Goal: Task Accomplishment & Management: Complete application form

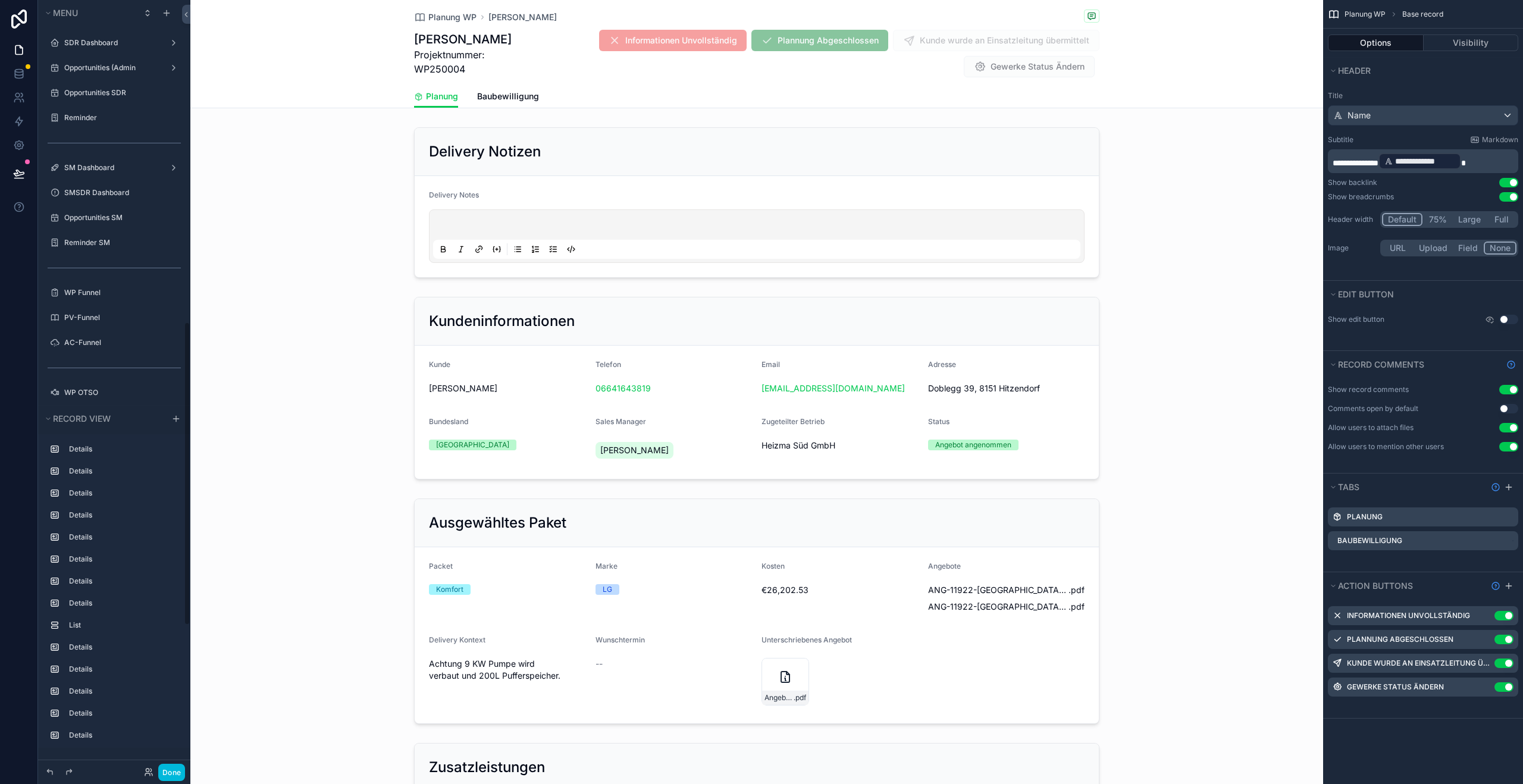
scroll to position [815, 0]
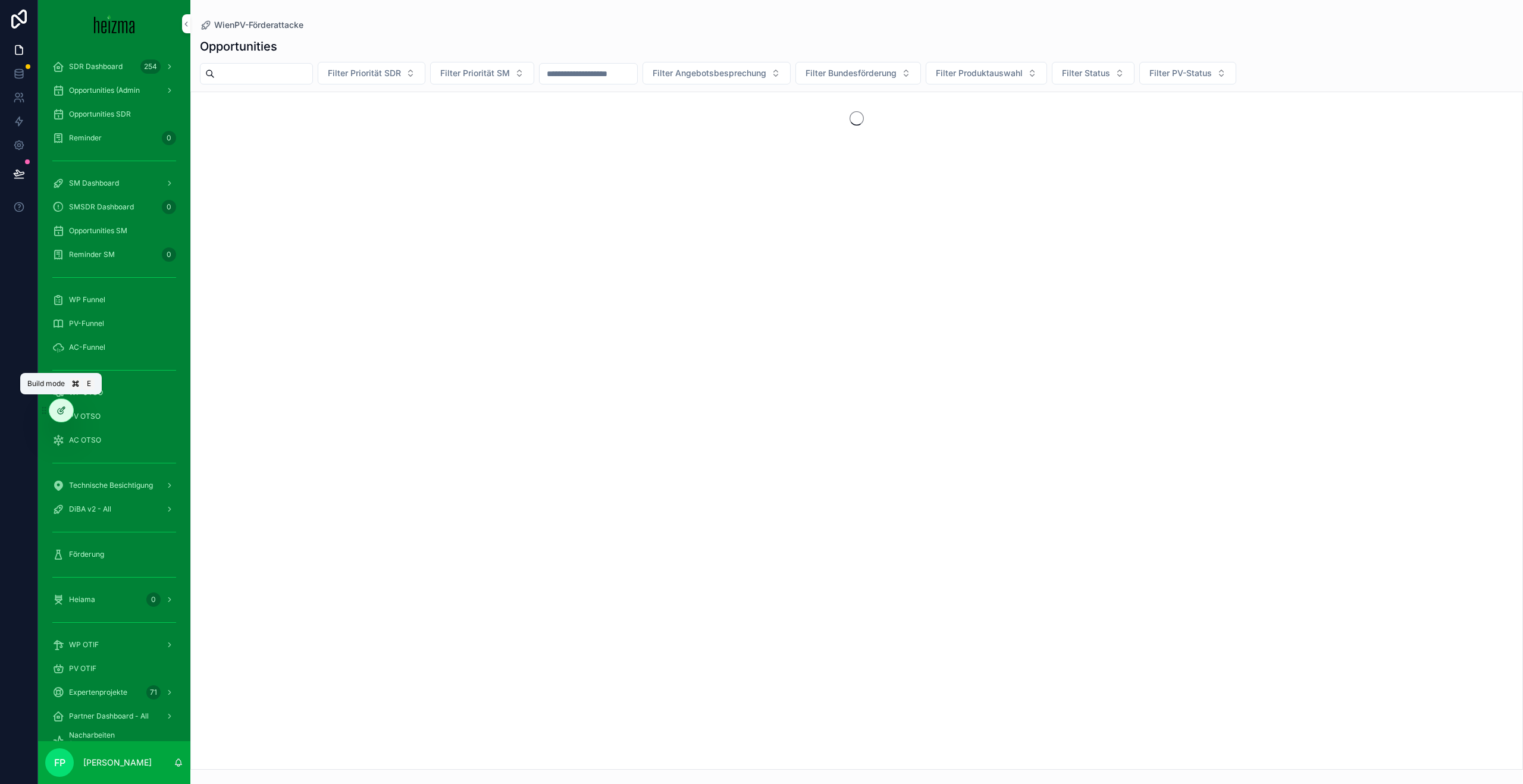
click at [64, 415] on div at bounding box center [61, 410] width 24 height 22
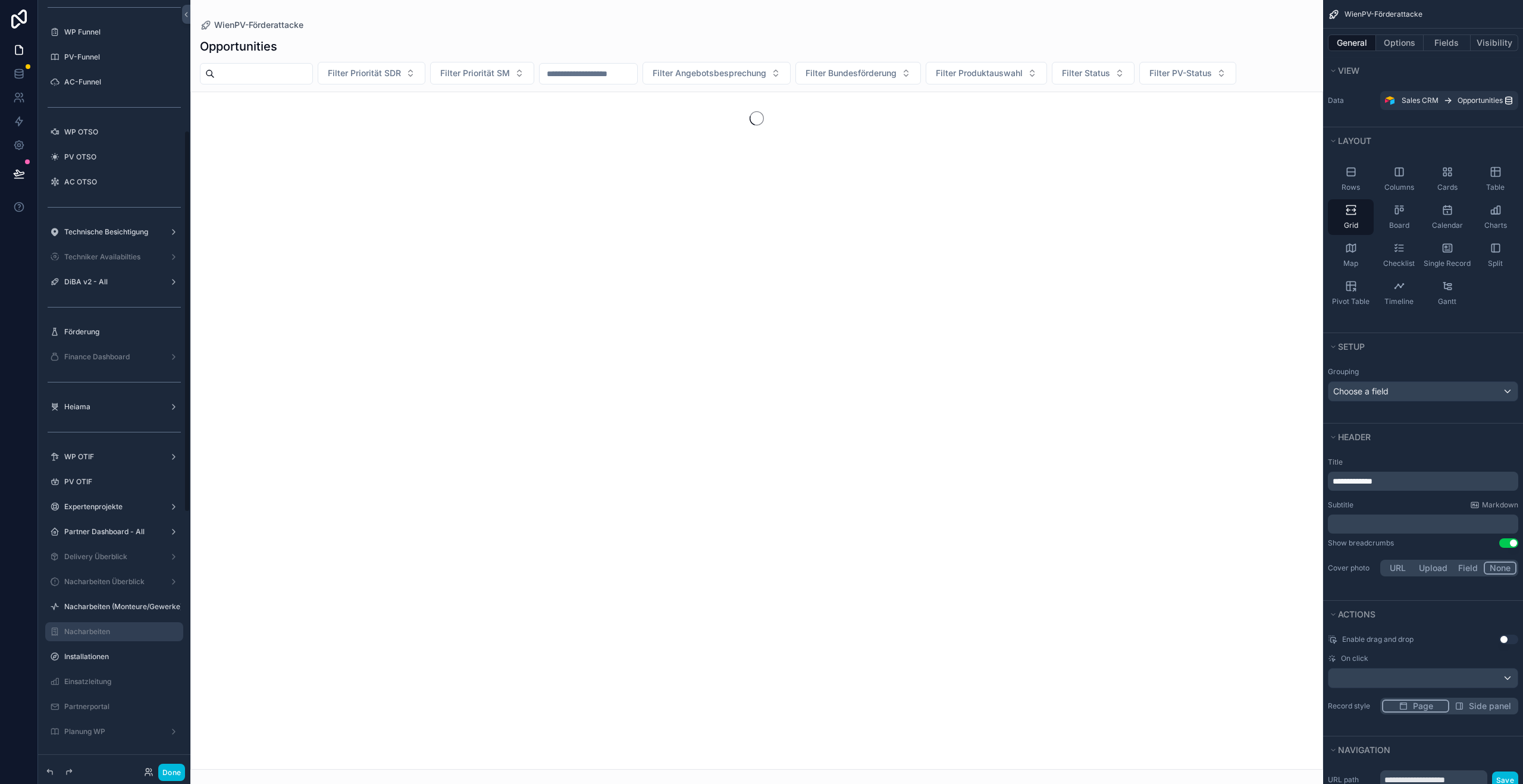
scroll to position [247, 0]
click at [114, 170] on label "PV OTSO" at bounding box center [120, 171] width 112 height 10
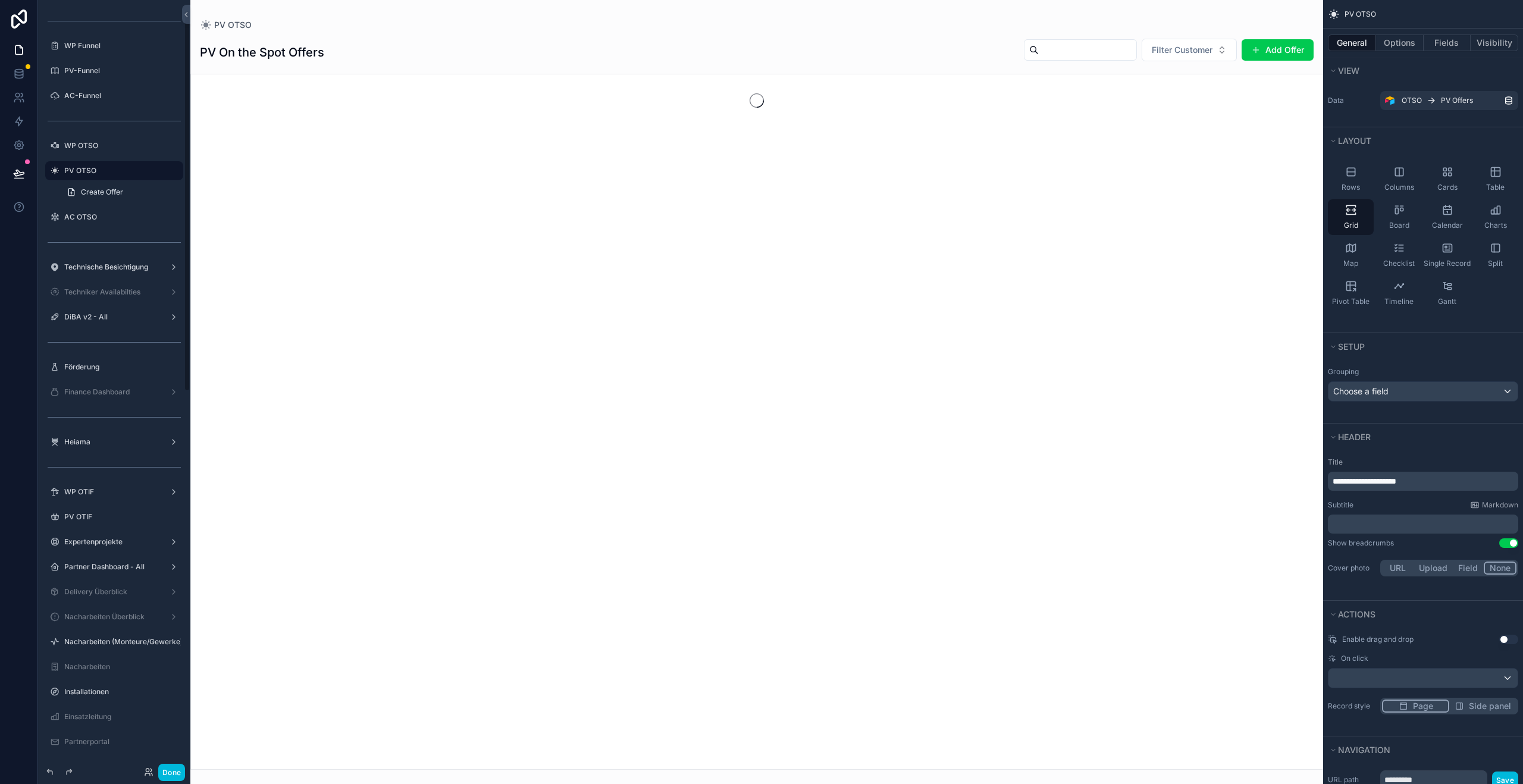
scroll to position [20, 0]
click at [1269, 53] on div "scrollable content" at bounding box center [756, 392] width 1133 height 784
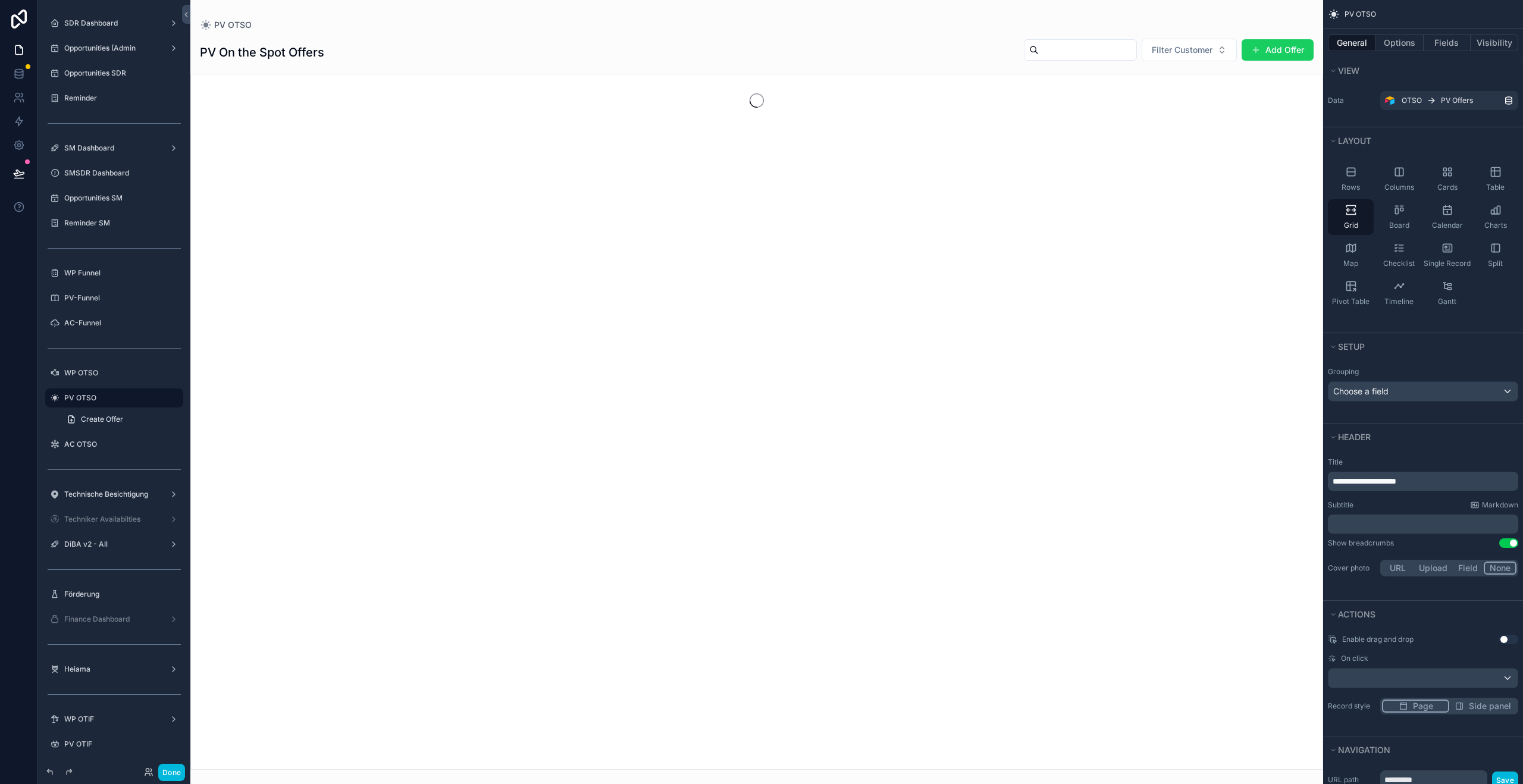
click at [1281, 46] on button "Add Offer" at bounding box center [1278, 49] width 72 height 21
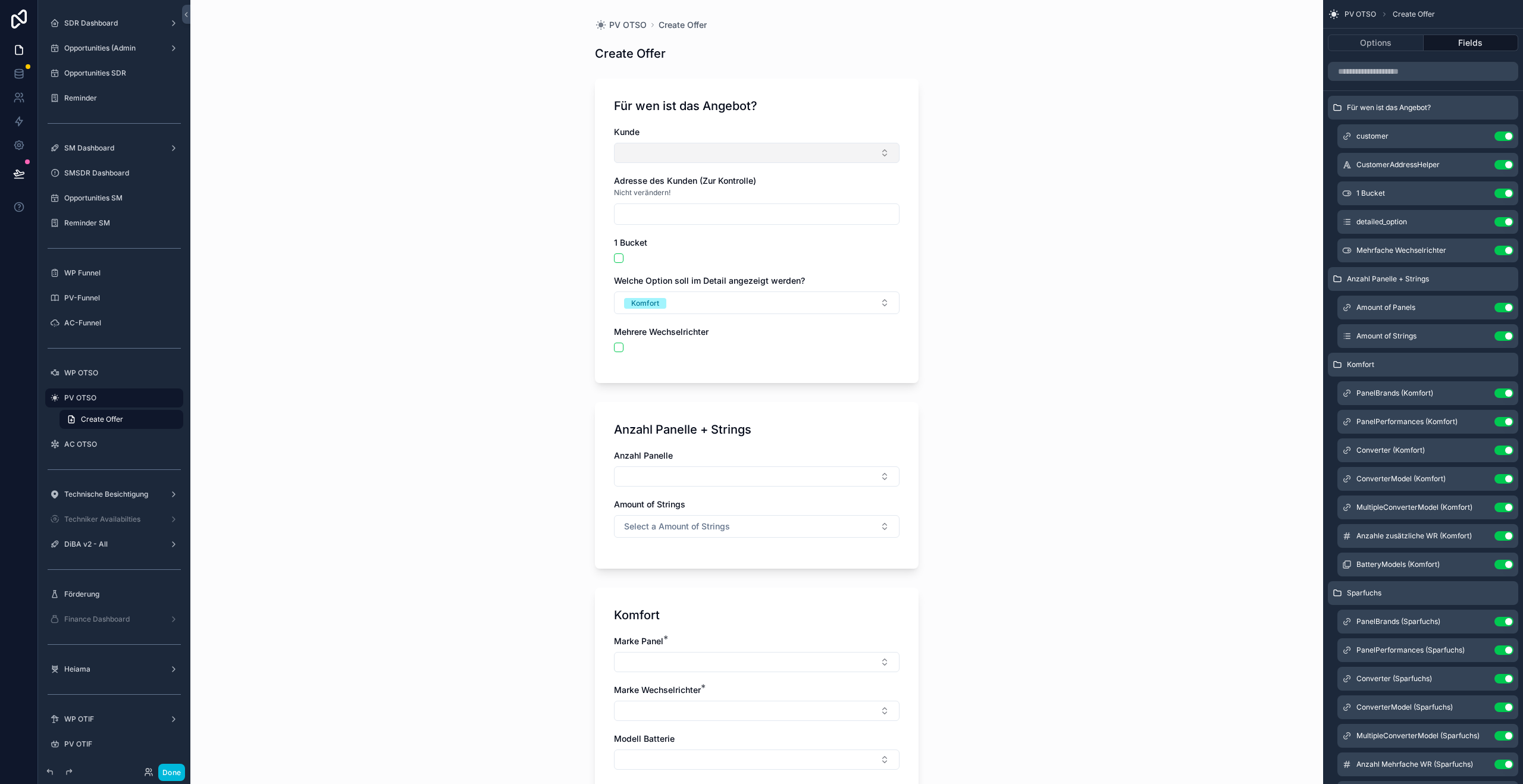
click at [736, 146] on button "Select Button" at bounding box center [756, 152] width 286 height 20
type input "****"
click at [694, 201] on span "Test Testerboy" at bounding box center [708, 200] width 58 height 12
type input "**********"
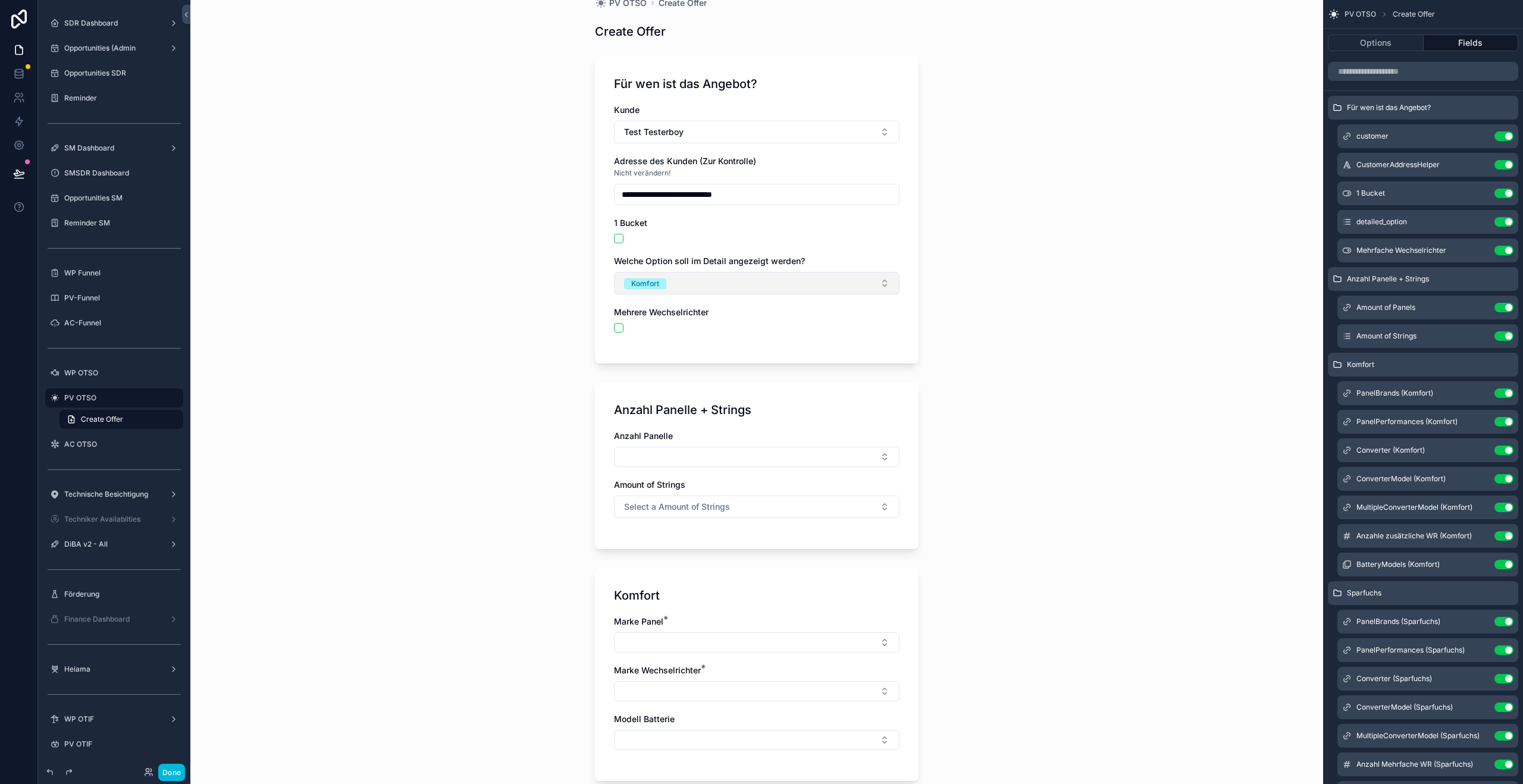
click at [713, 293] on button "Komfort" at bounding box center [756, 283] width 286 height 22
click at [713, 382] on div "Premium" at bounding box center [701, 384] width 31 height 10
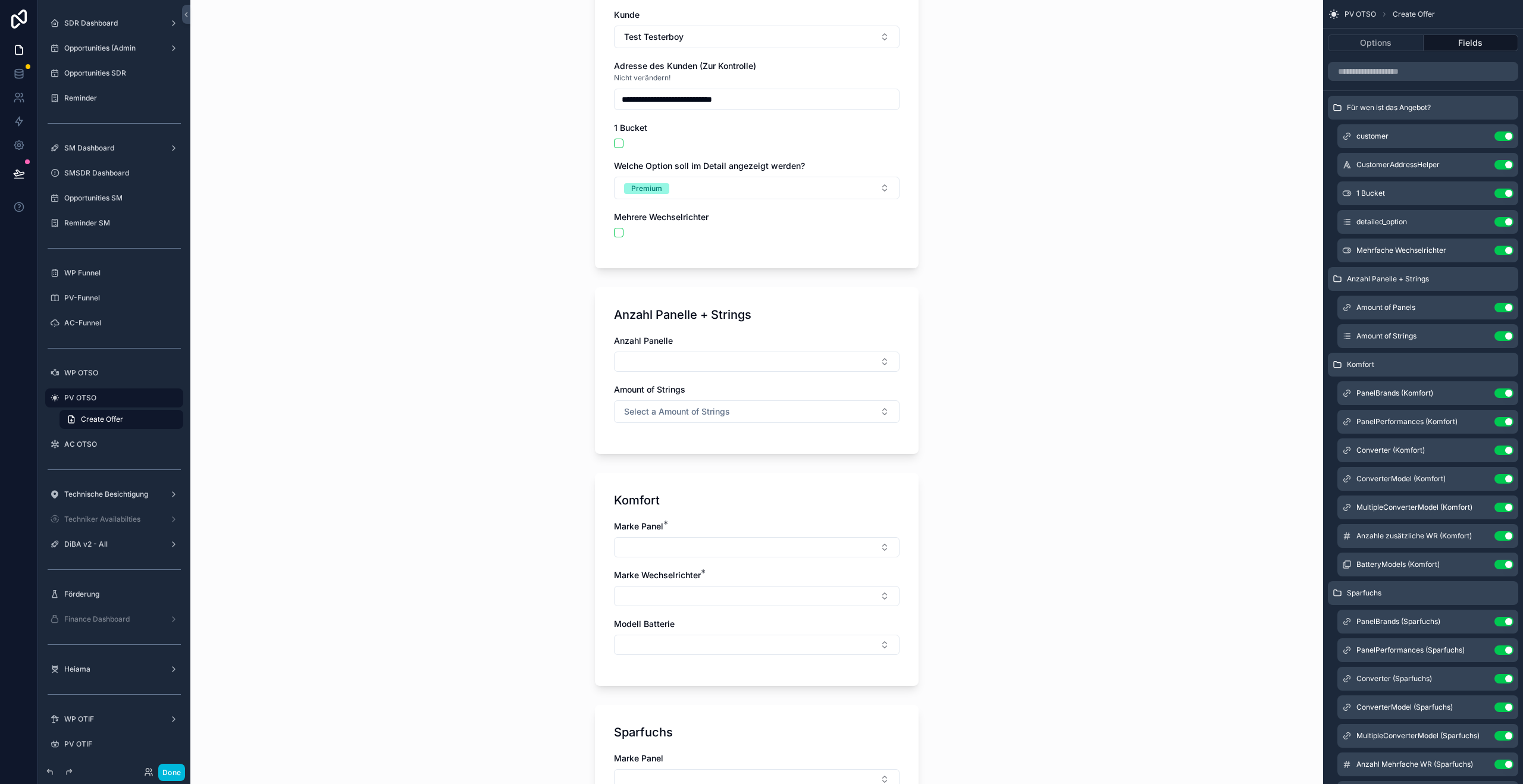
scroll to position [119, 0]
click at [619, 236] on div "**********" at bounding box center [756, 127] width 286 height 240
click at [620, 231] on button "scrollable content" at bounding box center [619, 231] width 10 height 10
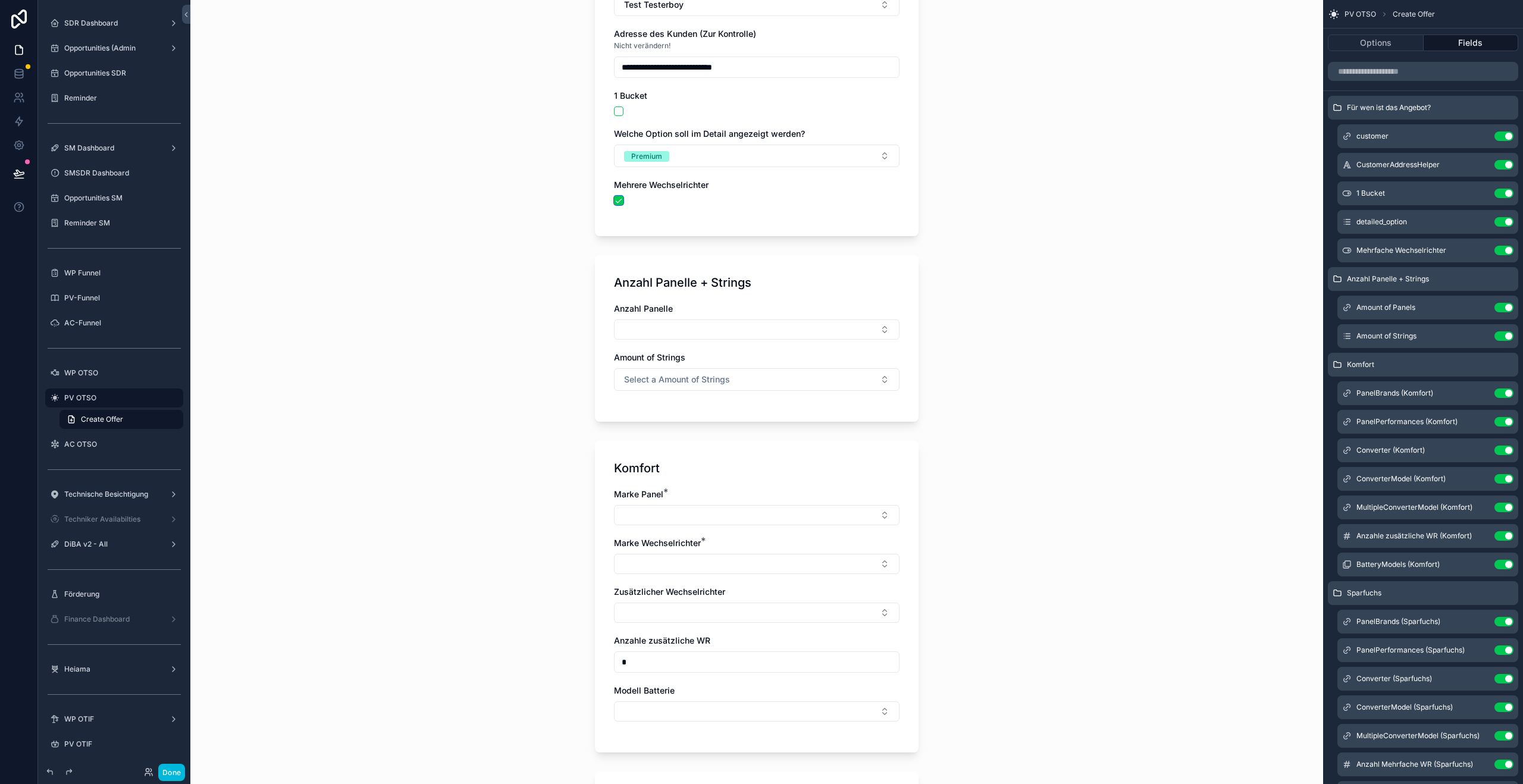
scroll to position [170, 0]
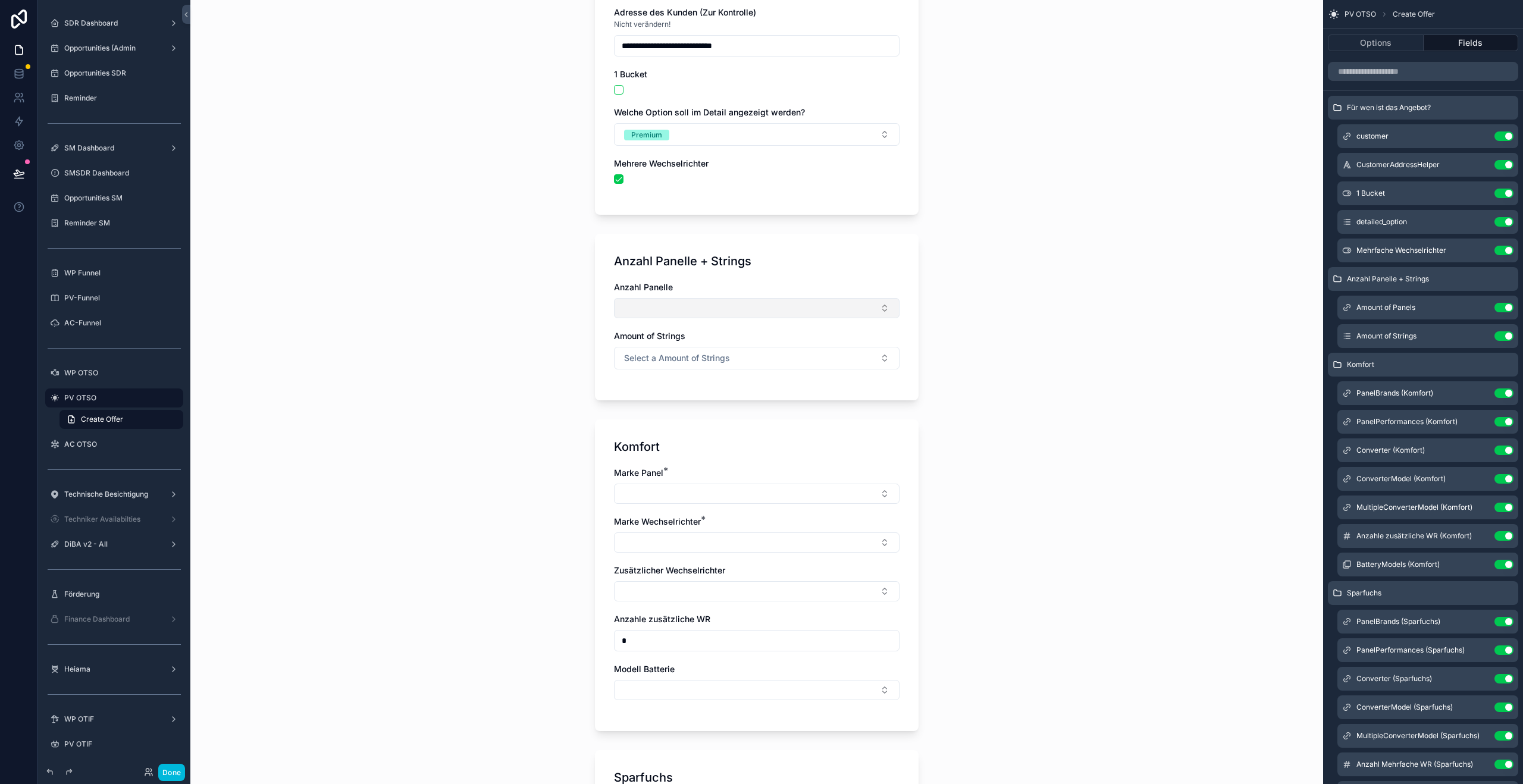
click at [660, 300] on button "Select Button" at bounding box center [756, 307] width 286 height 20
type input "*"
click at [712, 470] on div "33" at bounding box center [757, 479] width 166 height 19
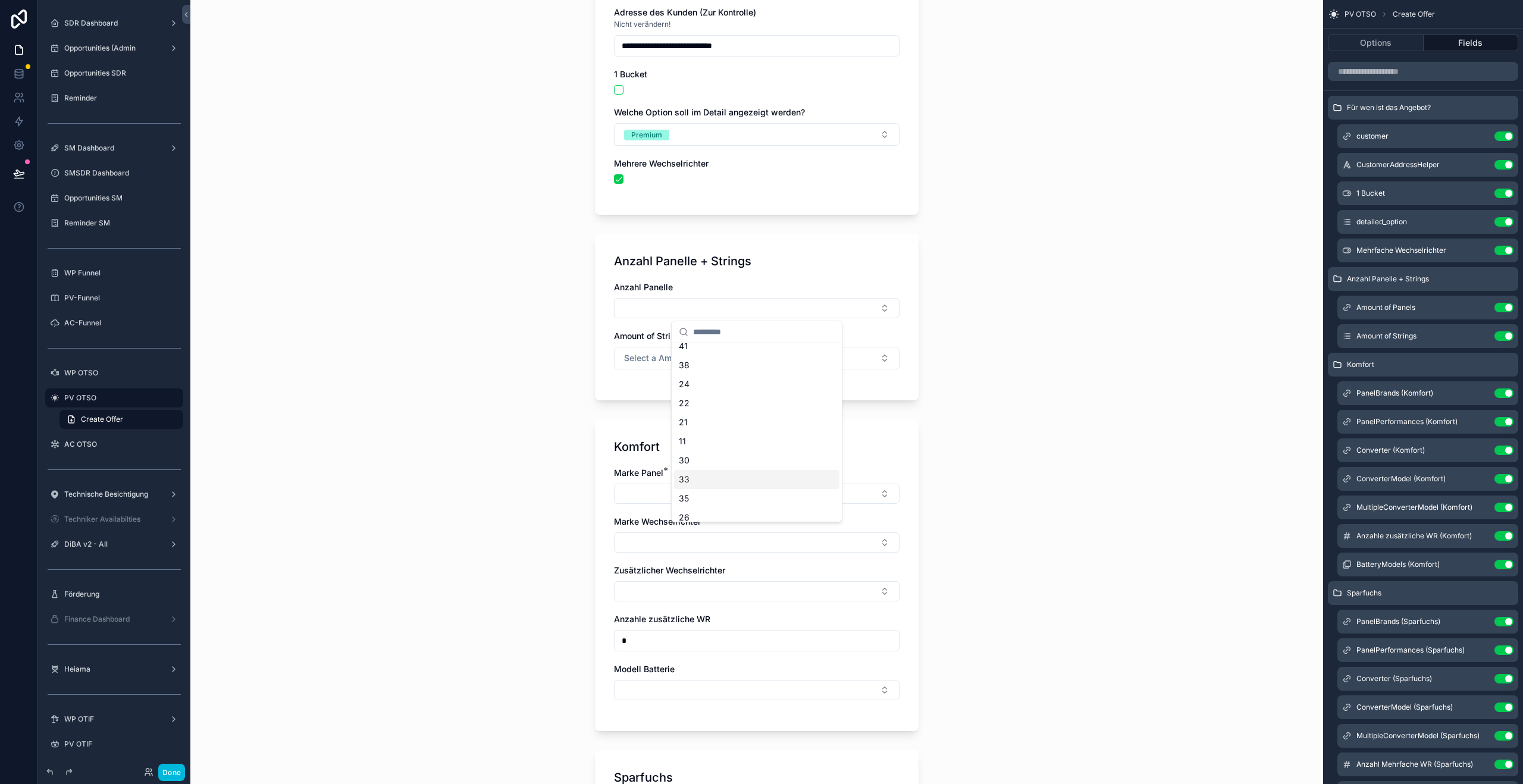
scroll to position [0, 0]
click at [669, 357] on span "Select a Amount of Strings" at bounding box center [677, 360] width 106 height 12
click at [713, 434] on div "2" at bounding box center [757, 426] width 166 height 18
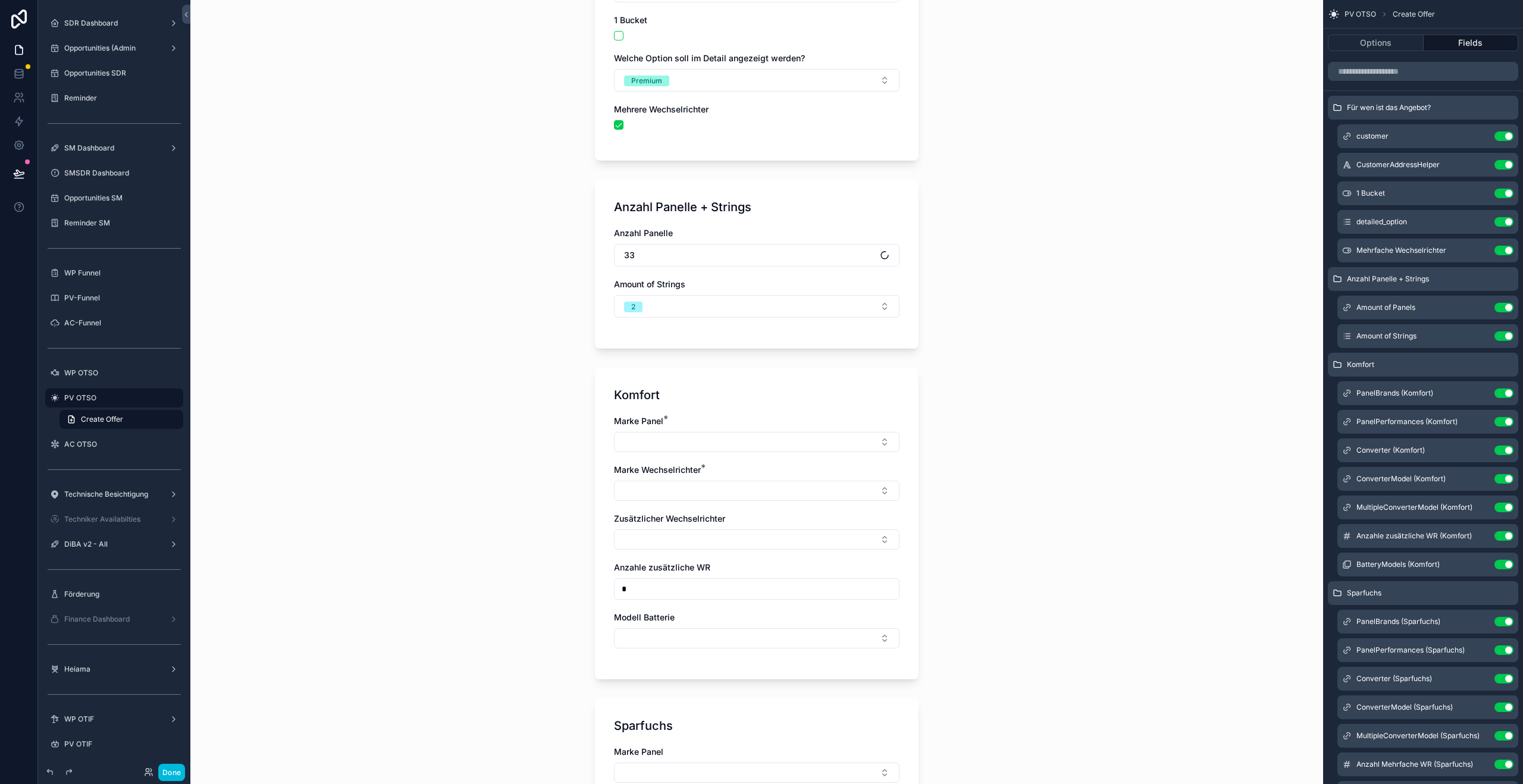
scroll to position [227, 0]
click at [689, 443] on button "Select Button" at bounding box center [756, 439] width 286 height 20
click at [703, 484] on span "Trina Solar" at bounding box center [700, 486] width 41 height 12
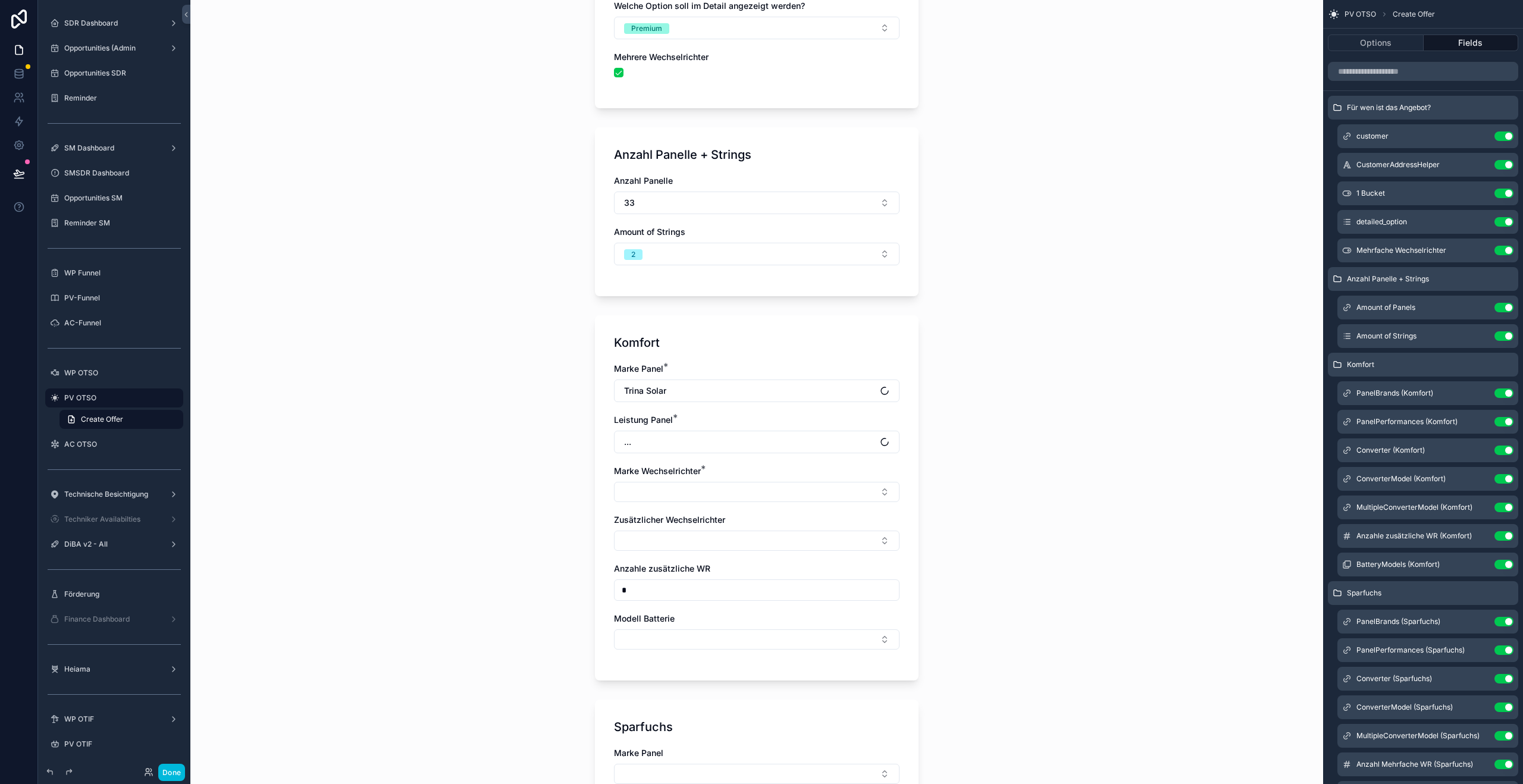
scroll to position [279, 0]
click at [654, 433] on button "..." at bounding box center [756, 440] width 286 height 22
click at [757, 489] on div "None" at bounding box center [757, 489] width 166 height 19
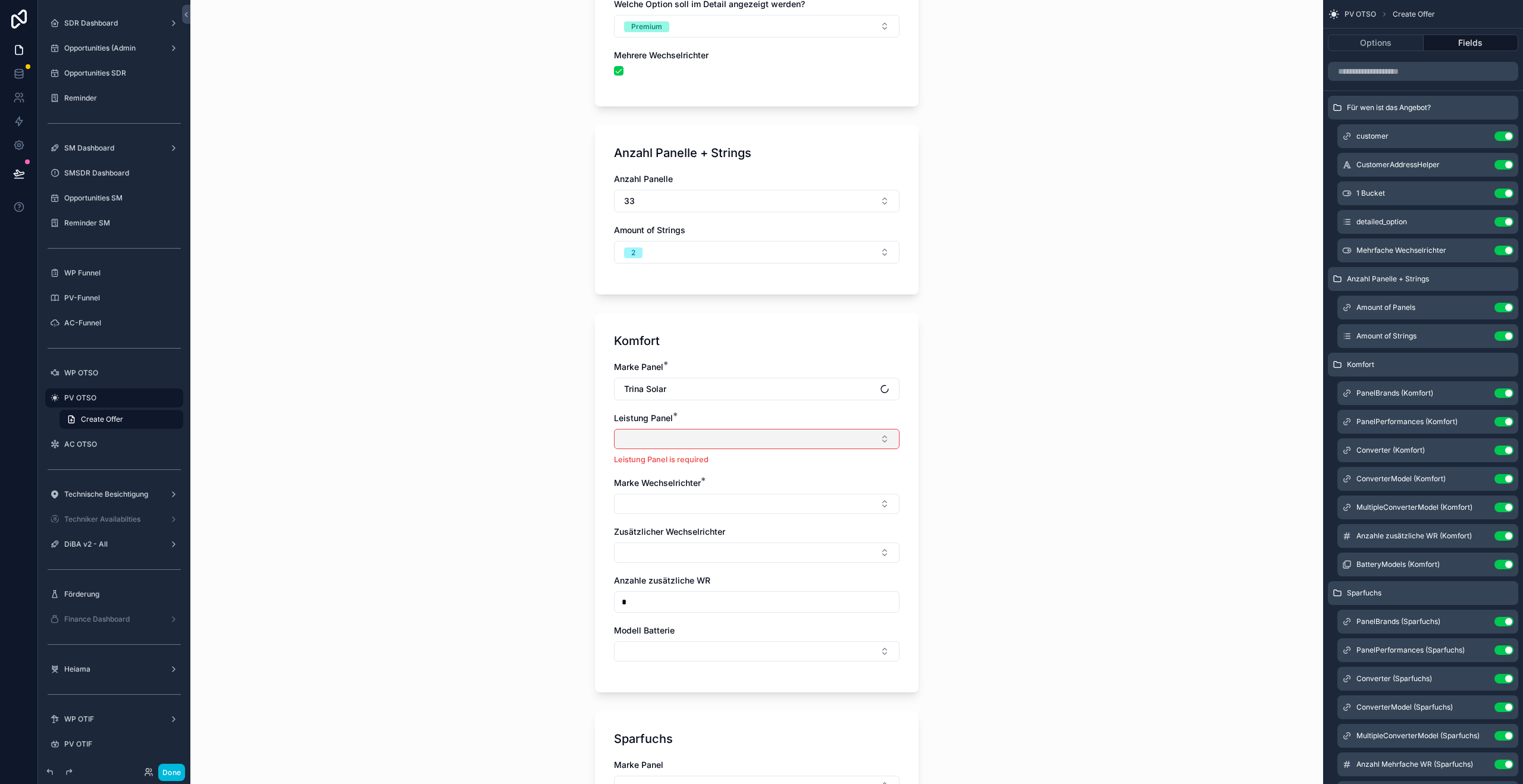
click at [655, 437] on button "Select Button" at bounding box center [756, 439] width 286 height 20
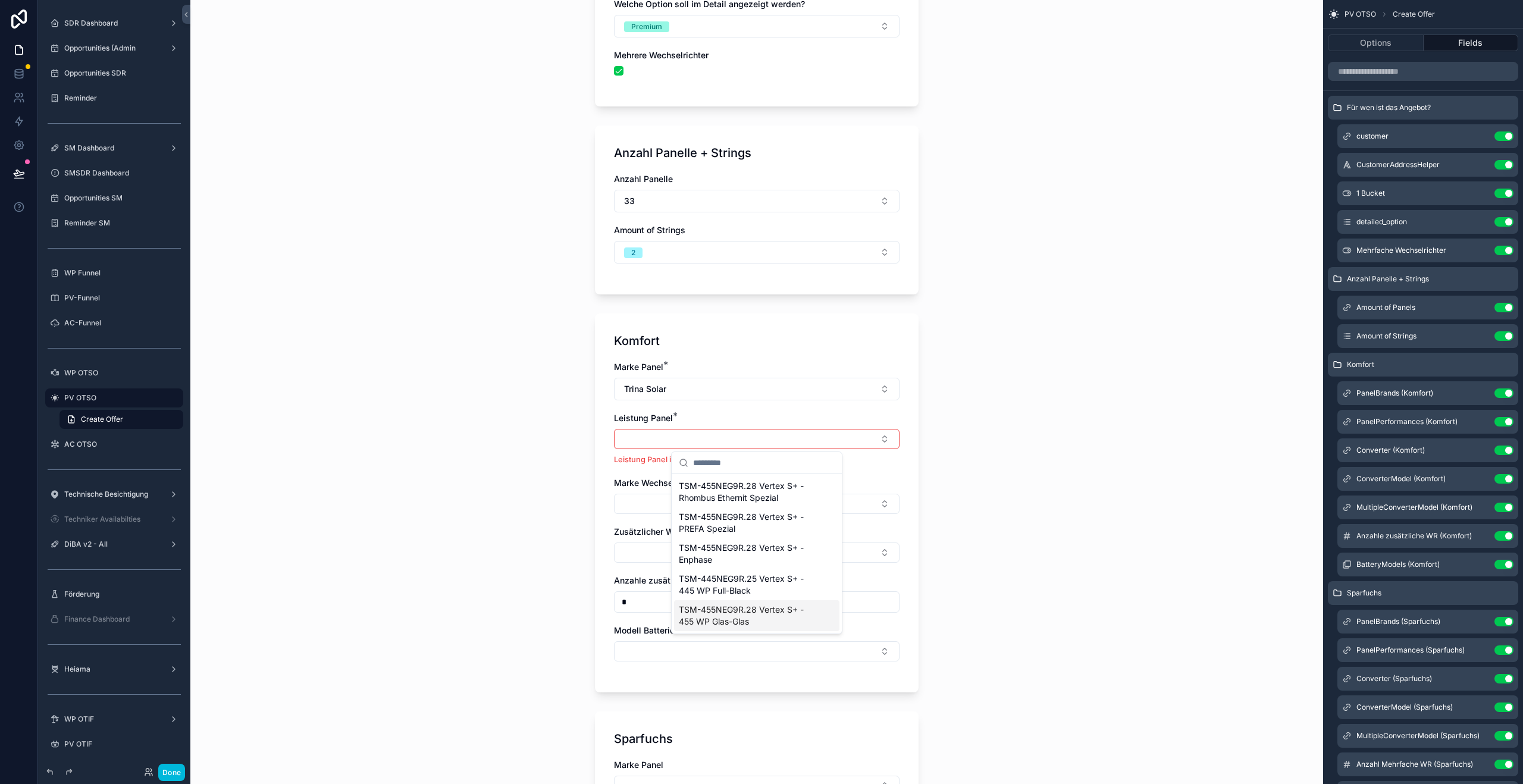
click at [743, 612] on span "TSM-455NEG9R.28 Vertex S+ - 455 WP Glas-Glas" at bounding box center [750, 616] width 142 height 24
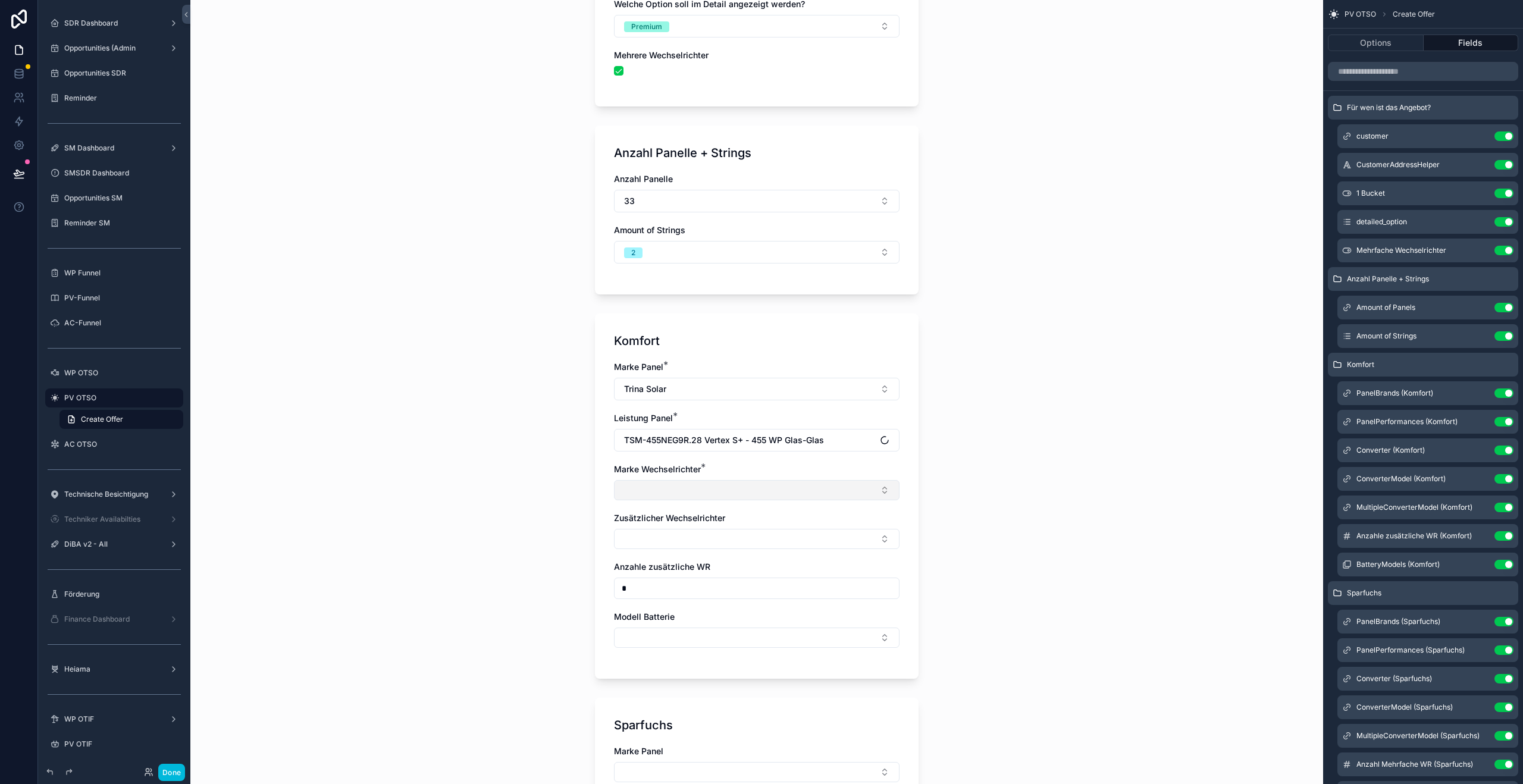
click at [701, 486] on button "Select Button" at bounding box center [756, 490] width 286 height 20
click at [733, 549] on div "Sigenergy" at bounding box center [757, 556] width 166 height 19
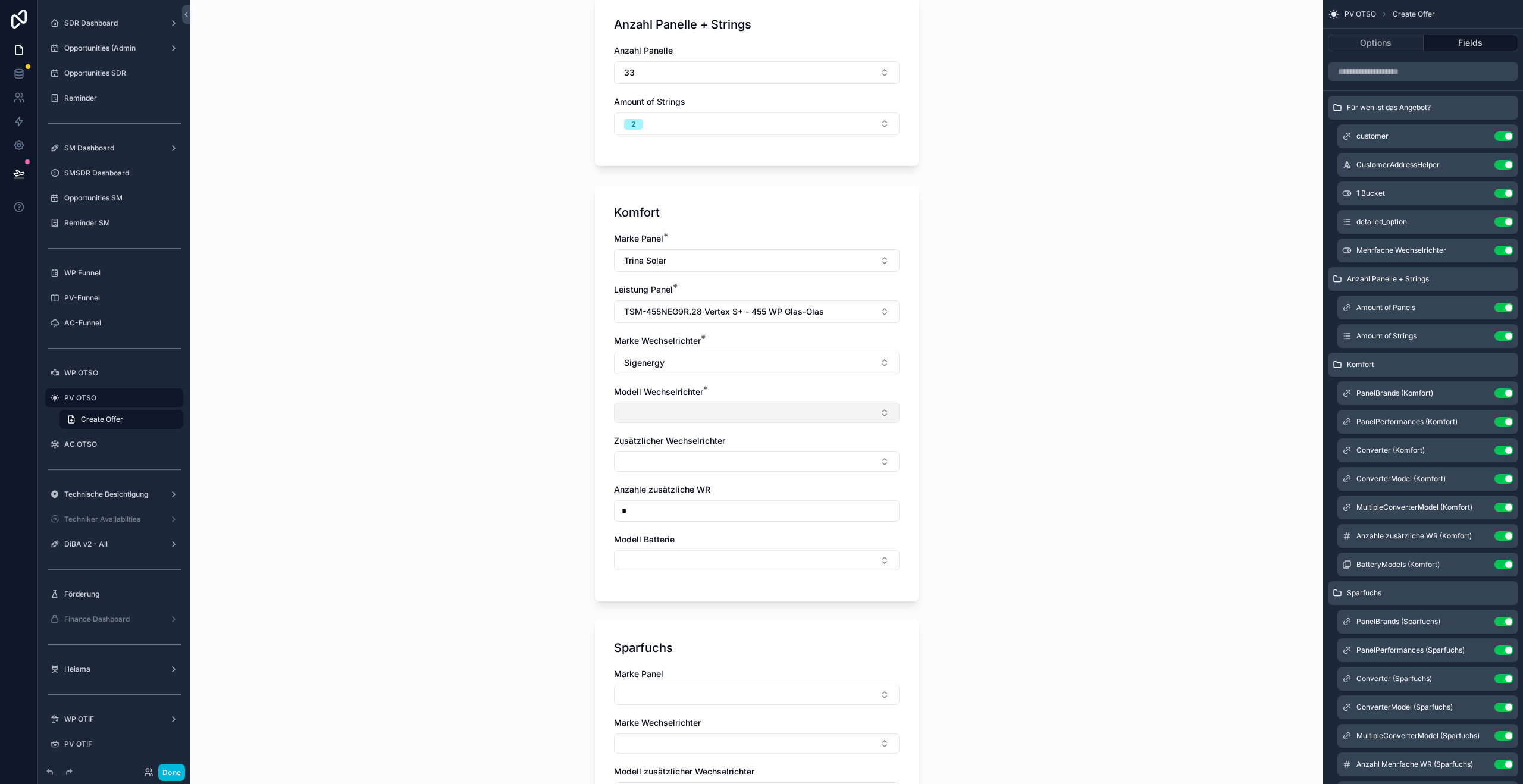
scroll to position [338, 0]
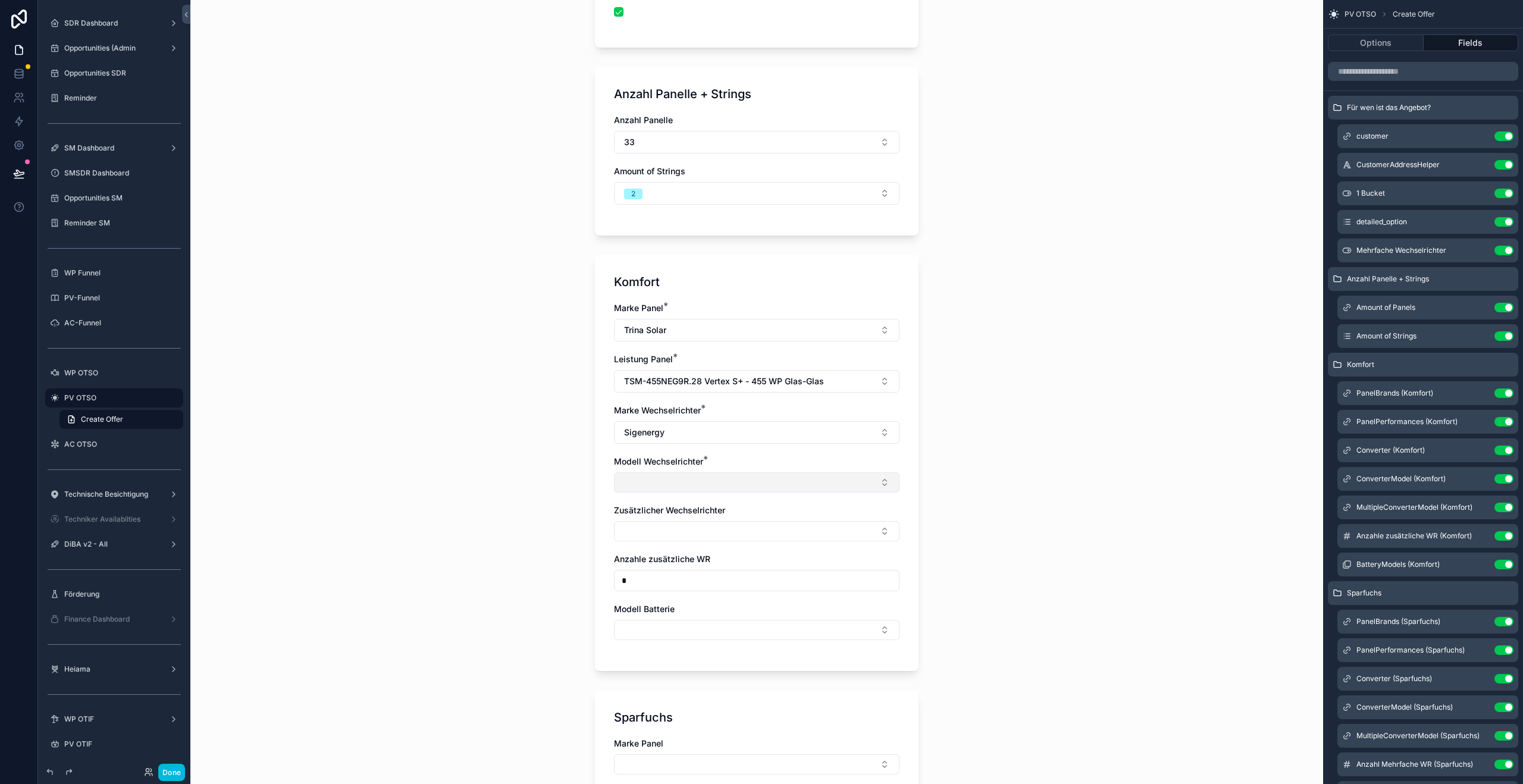
click at [658, 475] on button "Select Button" at bounding box center [756, 482] width 286 height 20
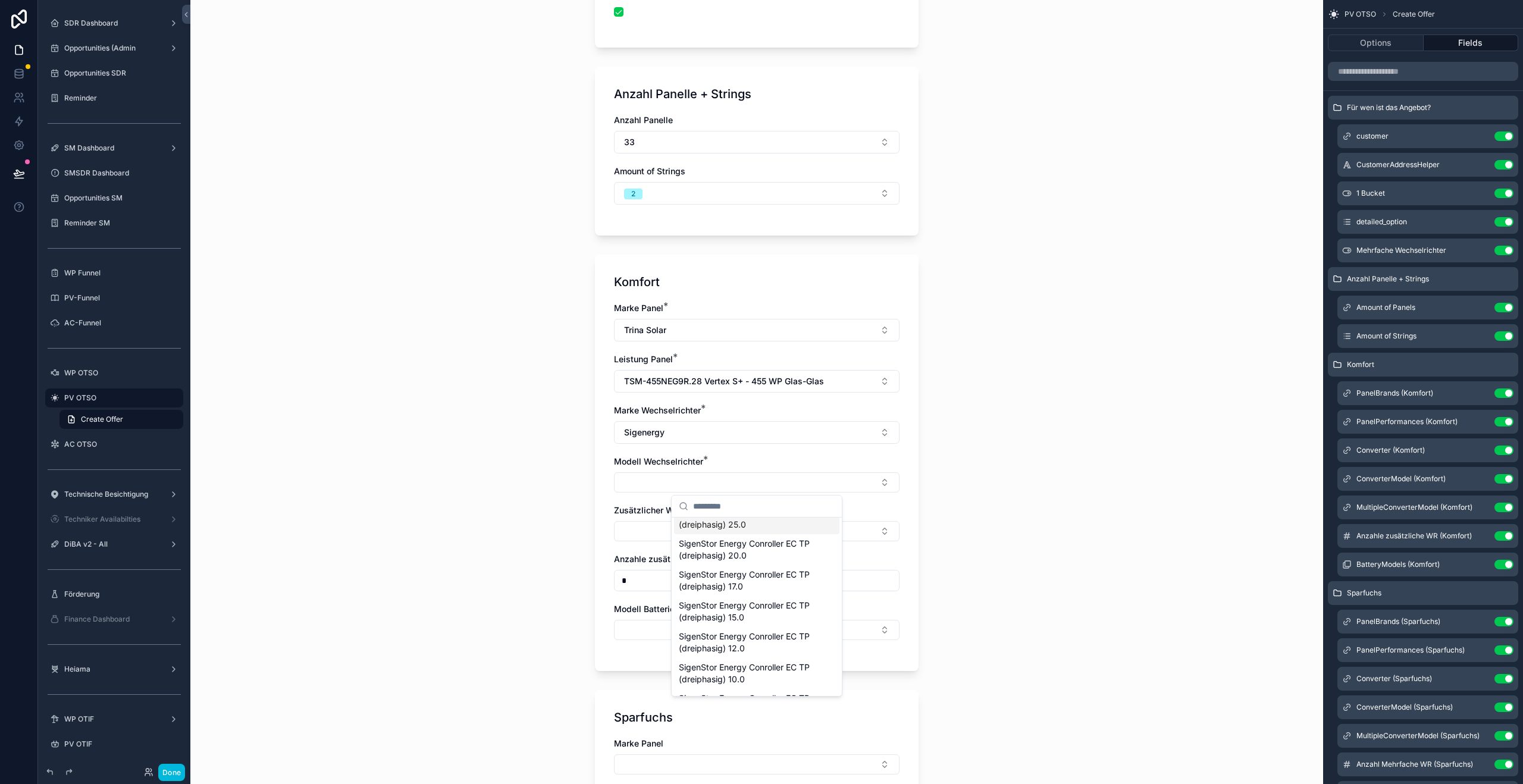
scroll to position [55, 0]
click at [740, 573] on span "SigenStor Energy Conroller EC TP (dreiphasig) 17.0" at bounding box center [750, 574] width 142 height 24
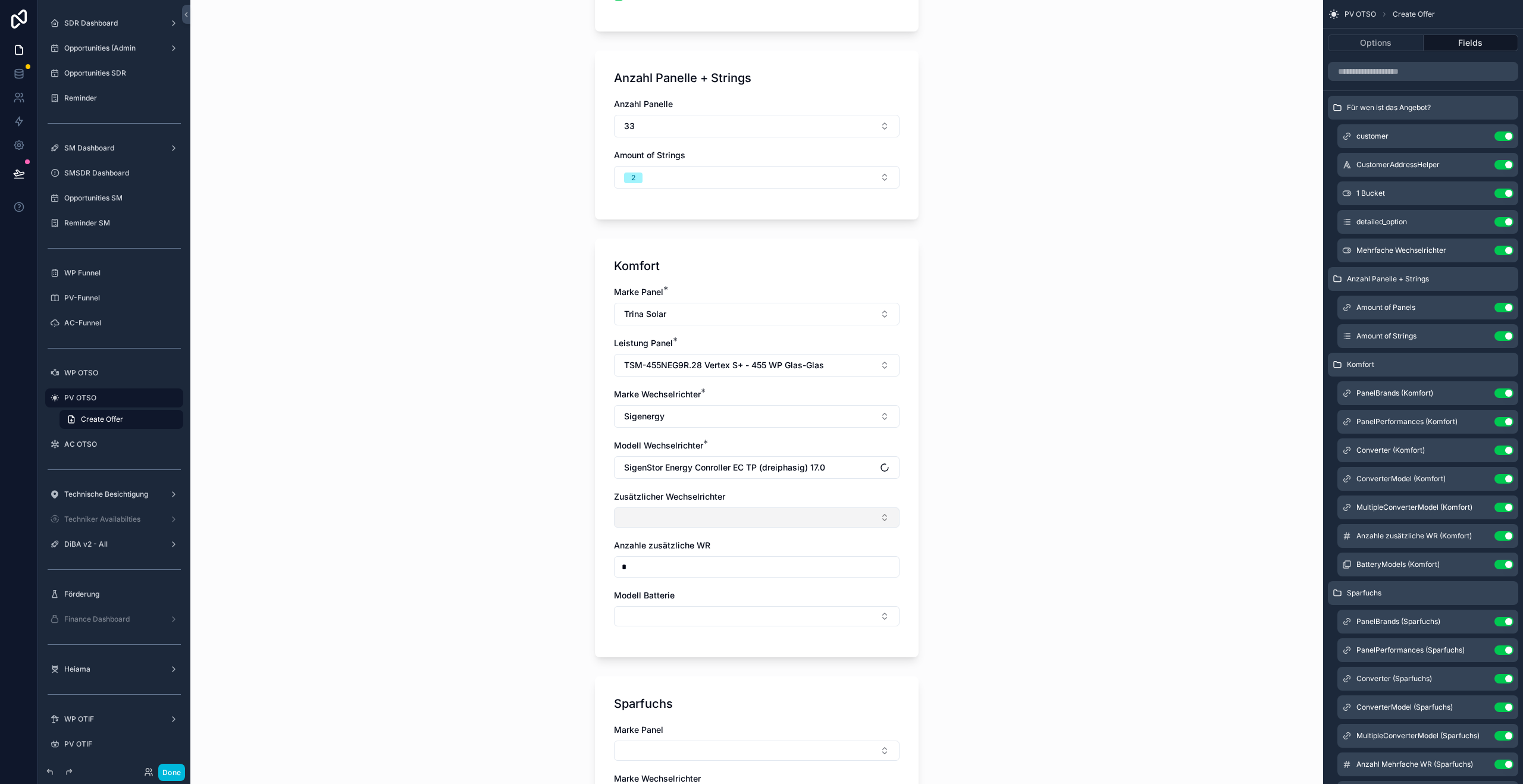
scroll to position [360, 0]
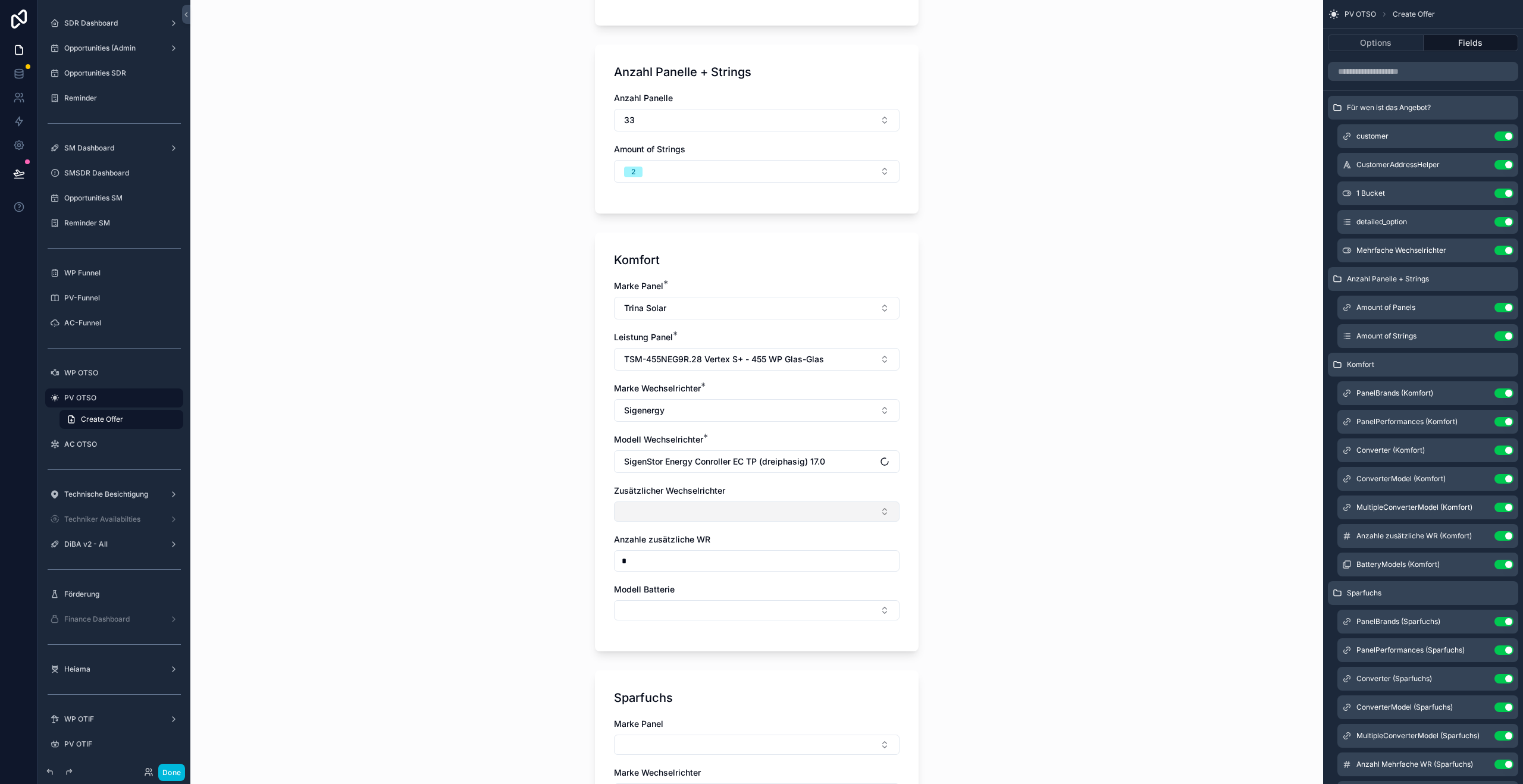
click at [658, 514] on button "Select Button" at bounding box center [756, 511] width 286 height 20
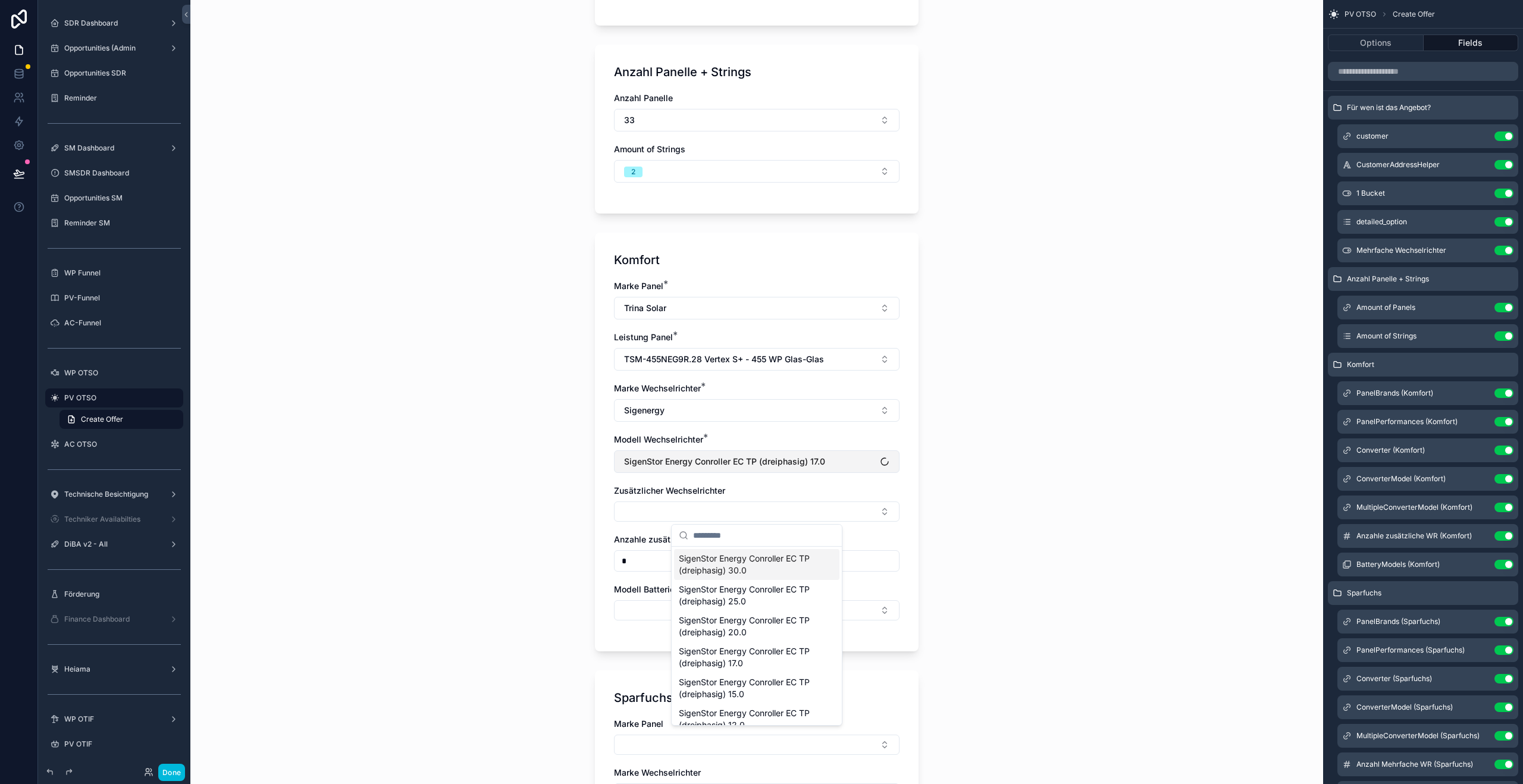
click at [708, 470] on button "SigenStor Energy Conroller EC TP (dreiphasig) 17.0" at bounding box center [756, 462] width 286 height 22
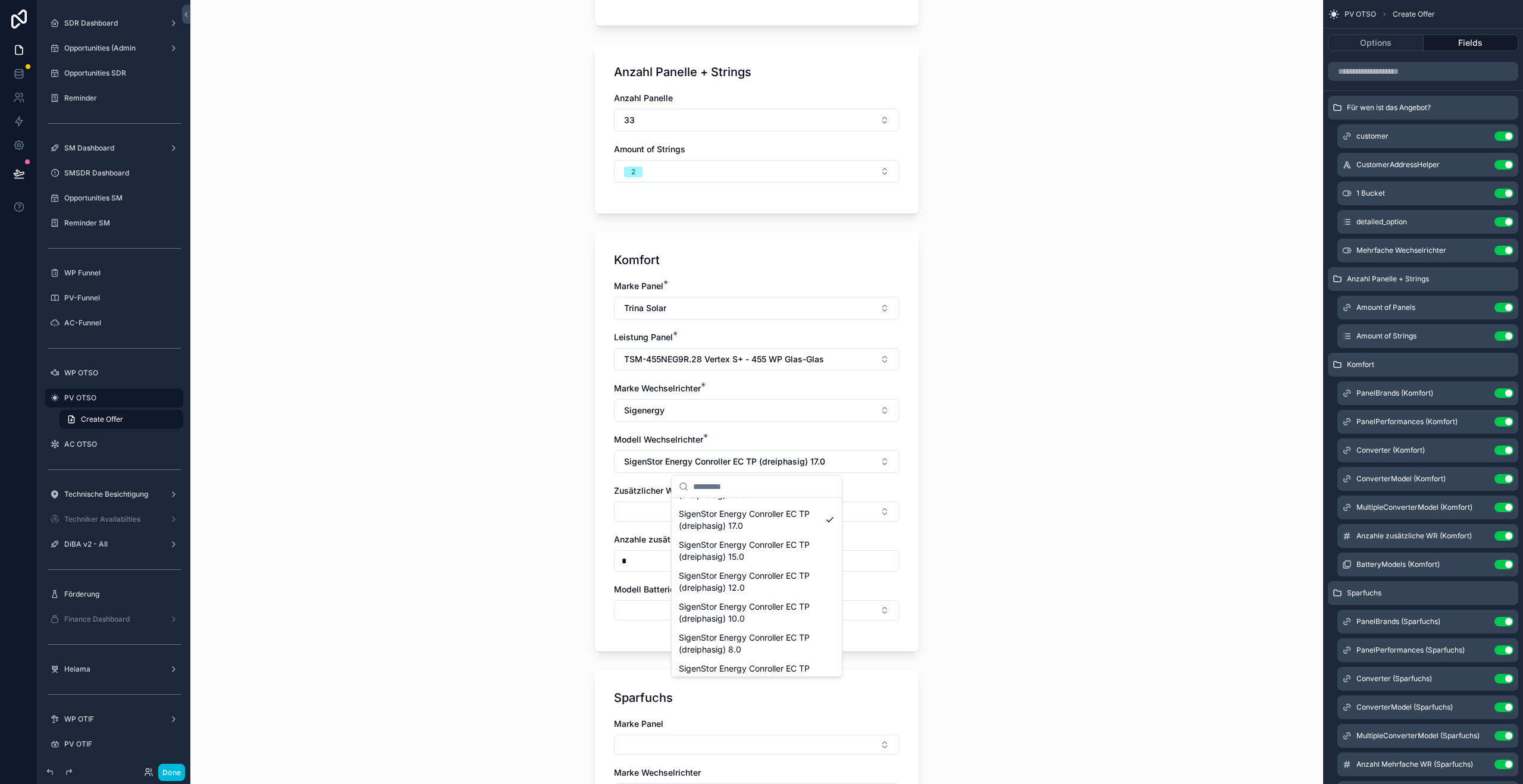
scroll to position [154, 0]
click at [736, 599] on span "SigenStor Energy Conroller EC TP (dreiphasig) 8.0" at bounding box center [750, 597] width 142 height 24
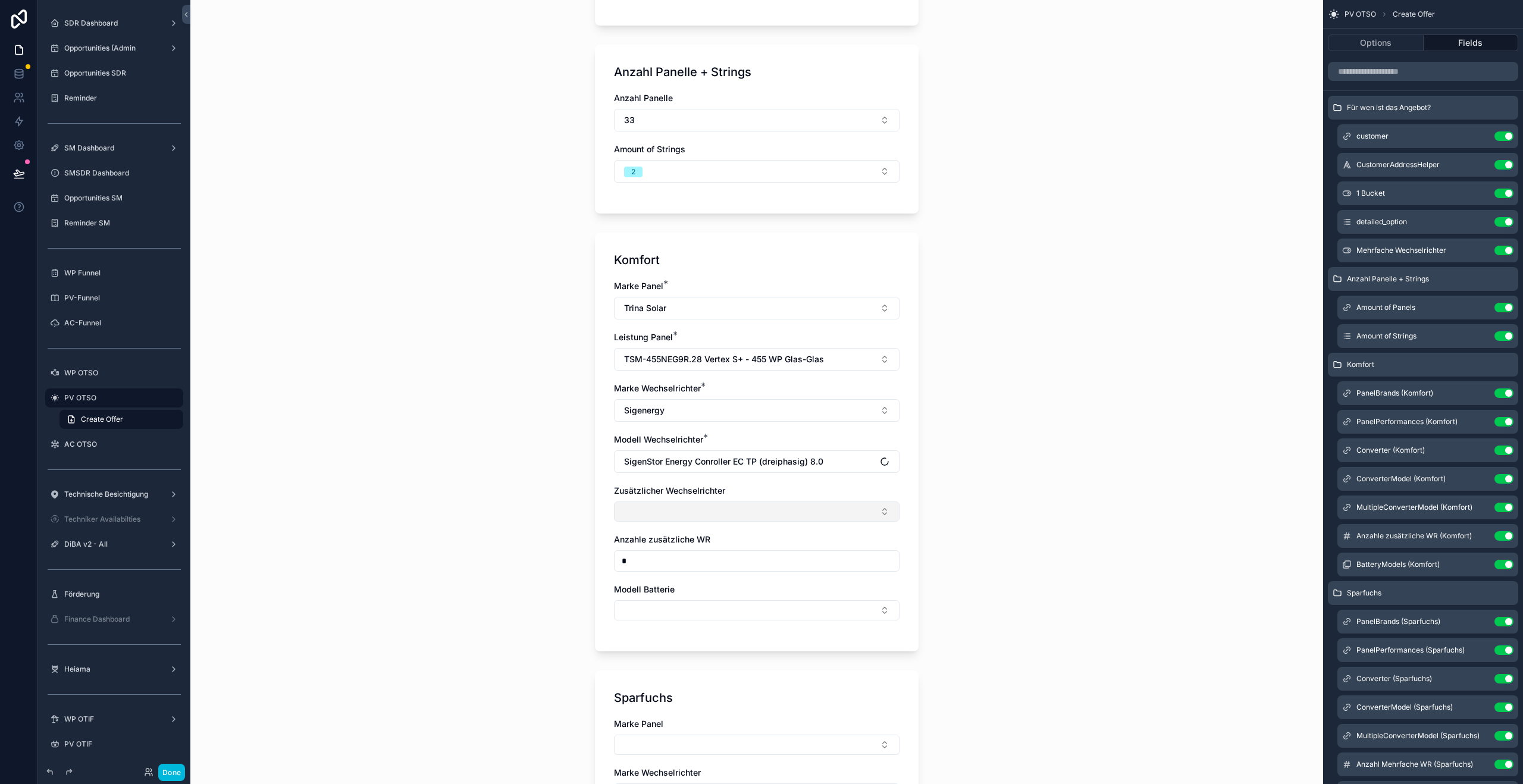
click at [673, 510] on button "Select Button" at bounding box center [756, 511] width 286 height 20
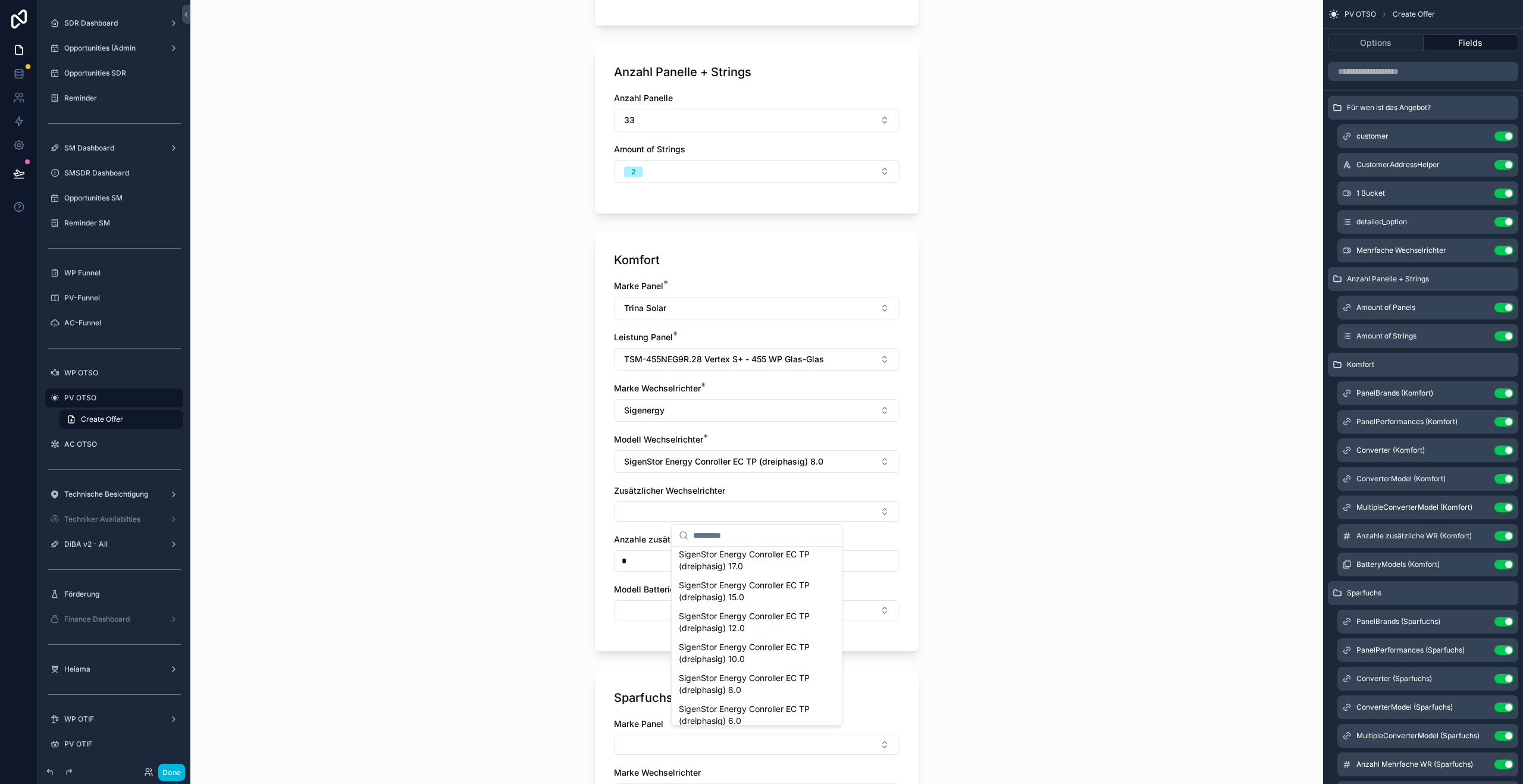
scroll to position [119, 0]
click at [713, 654] on span "SigenStor Energy Conroller EC TP (dreiphasig) 8.0" at bounding box center [750, 662] width 142 height 24
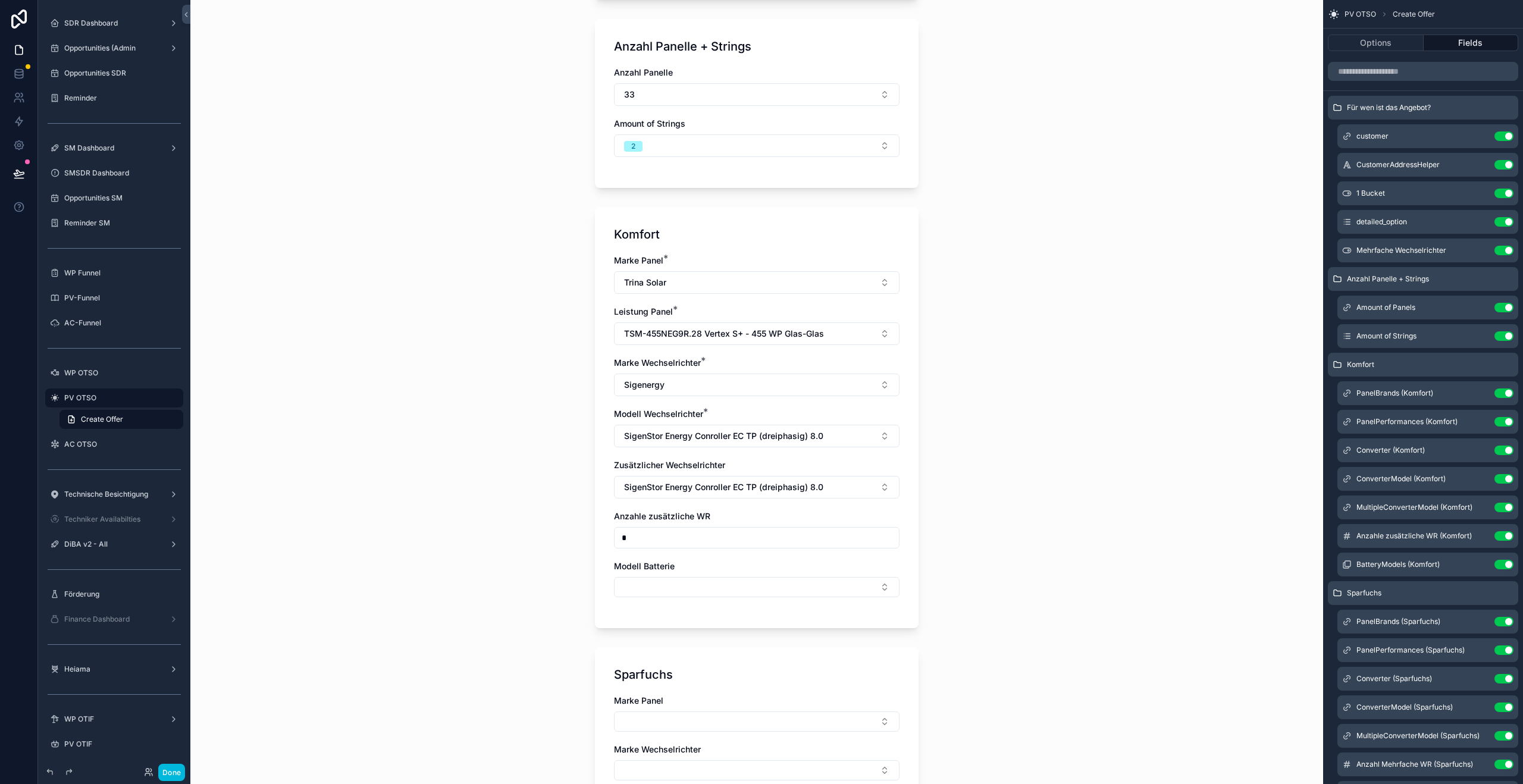
scroll to position [387, 0]
click at [649, 543] on input "*" at bounding box center [756, 536] width 284 height 17
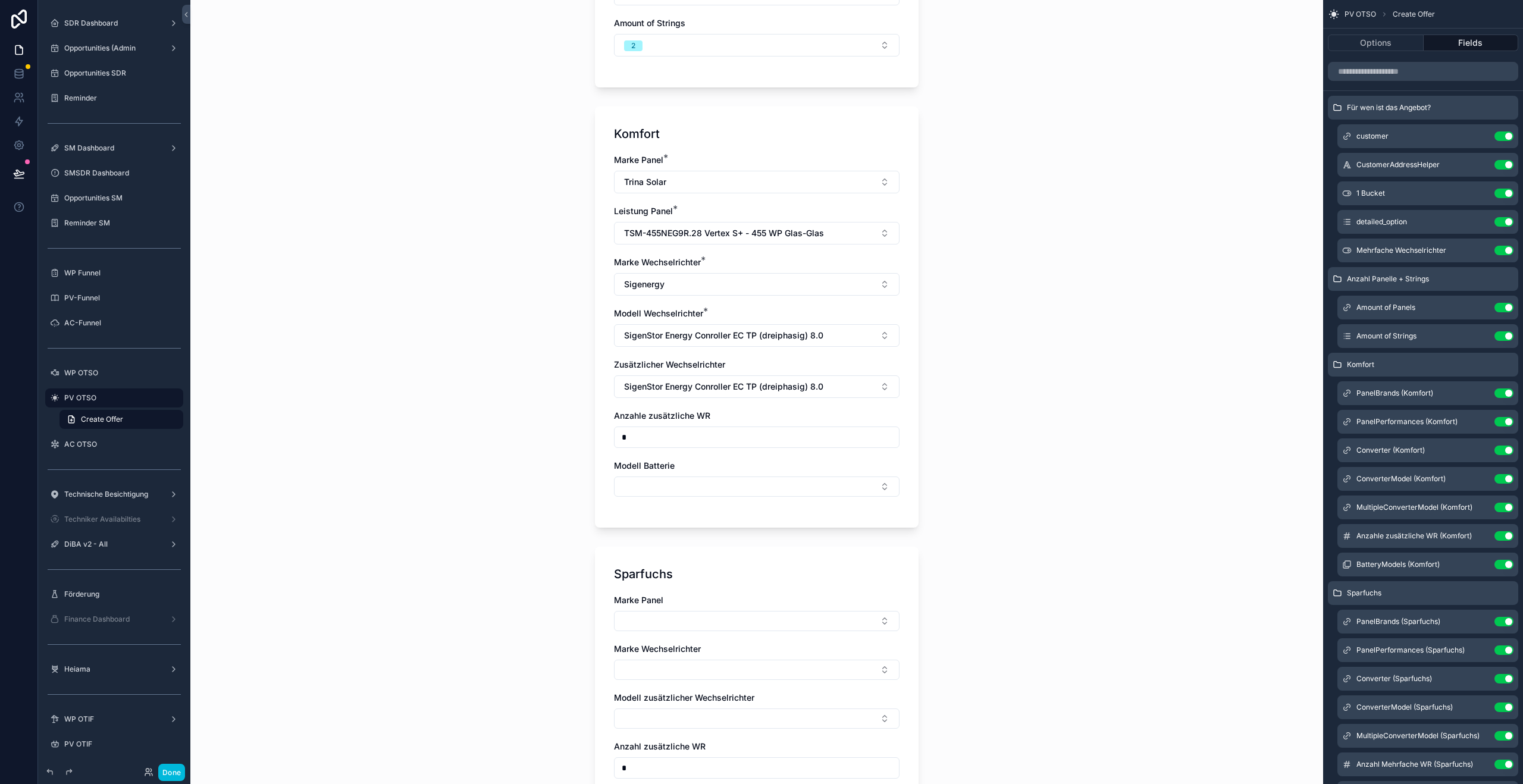
scroll to position [516, 0]
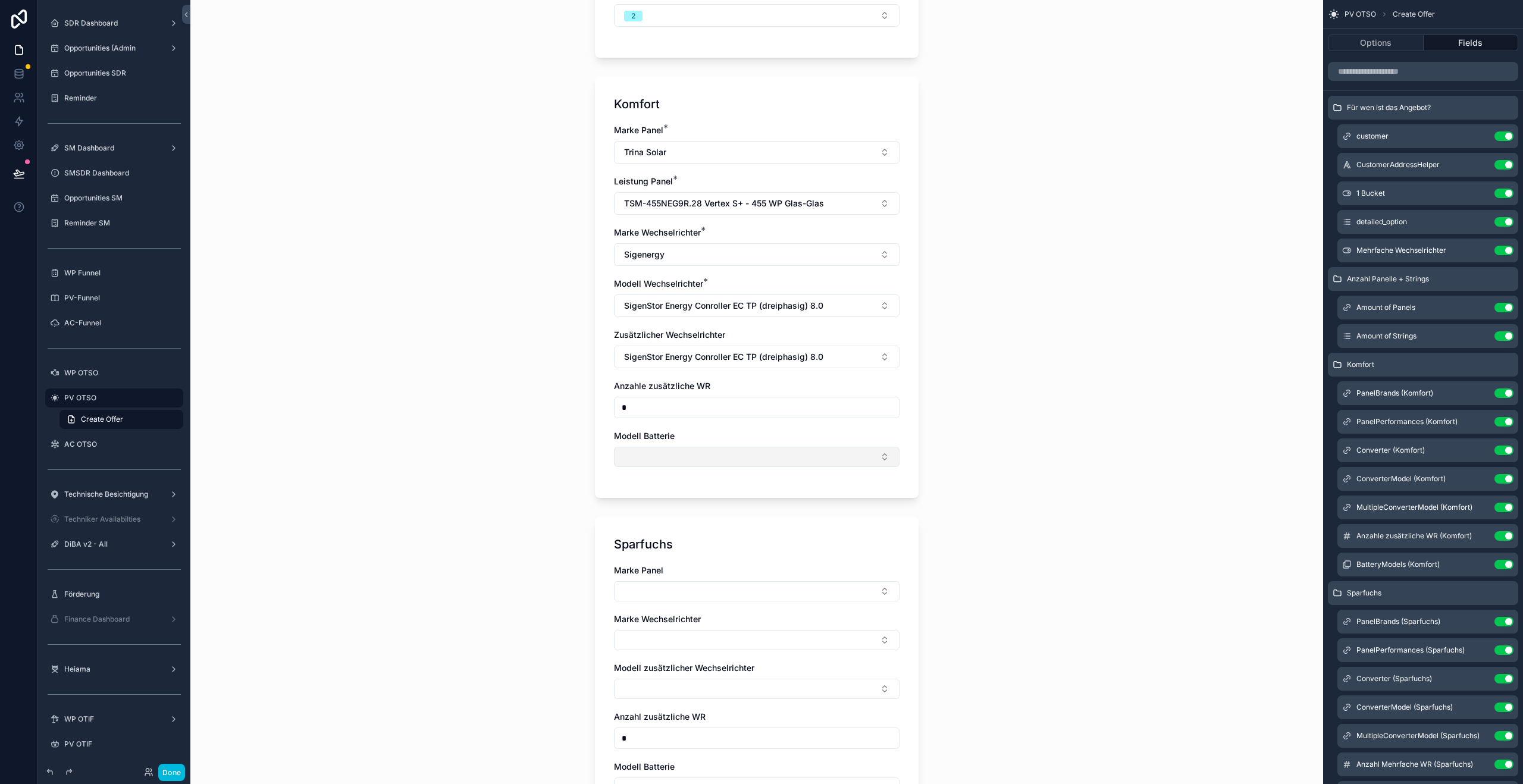
type input "*"
click at [674, 458] on button "Select Button" at bounding box center [756, 456] width 286 height 20
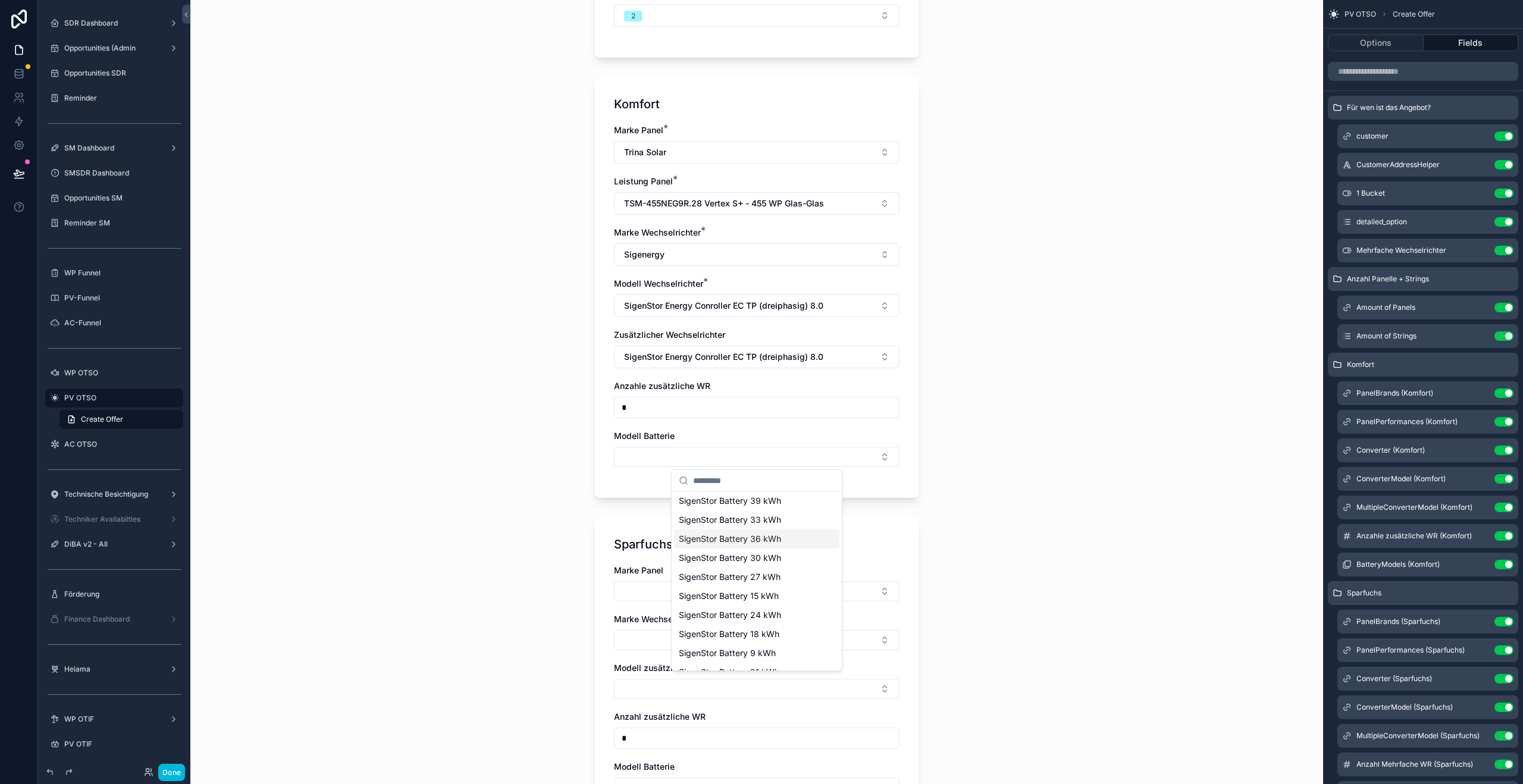
scroll to position [0, 0]
click at [732, 521] on span "SigenStor Battery 39 kWh" at bounding box center [730, 522] width 103 height 12
click at [496, 496] on div "**********" at bounding box center [756, 392] width 1133 height 784
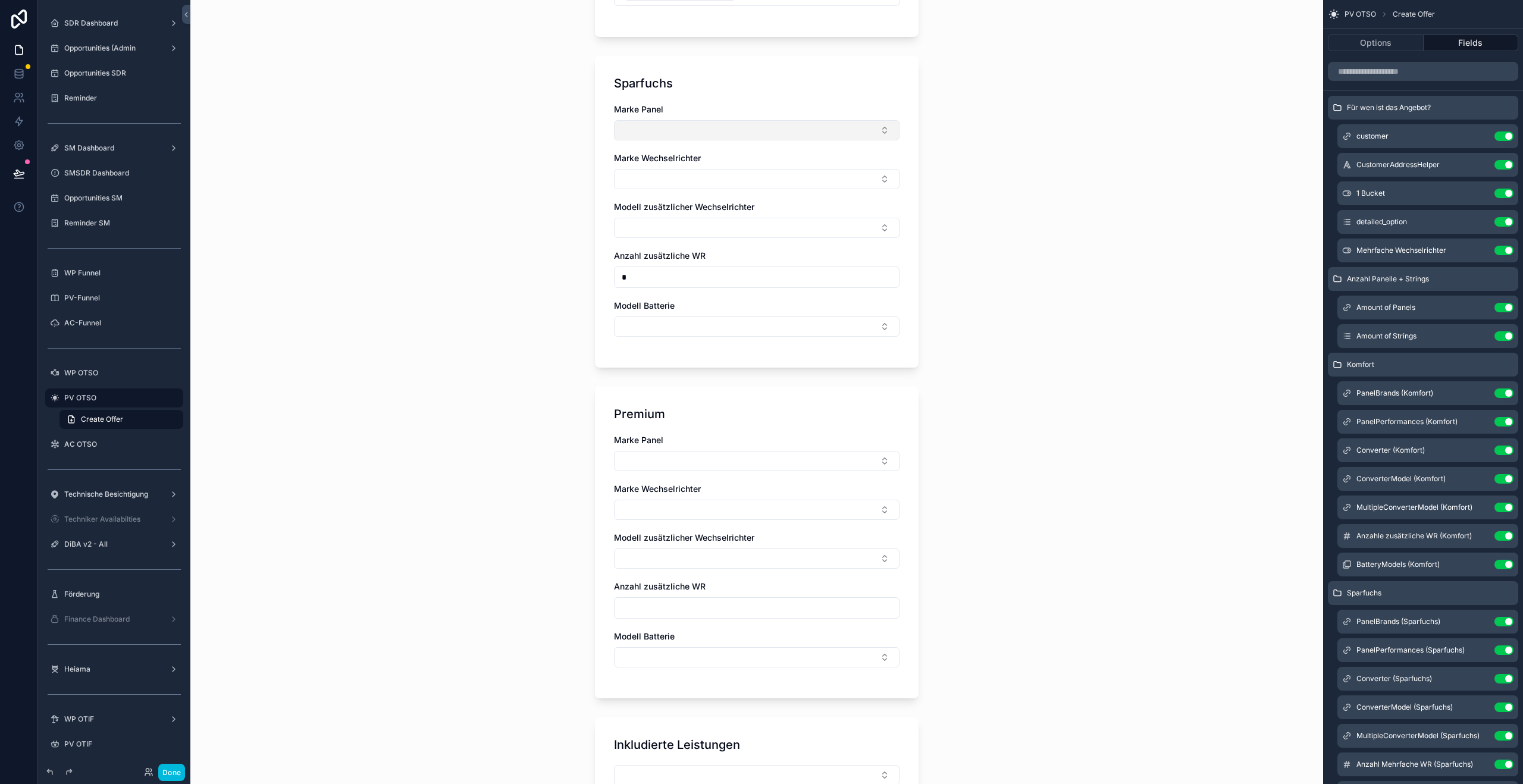
scroll to position [1006, 0]
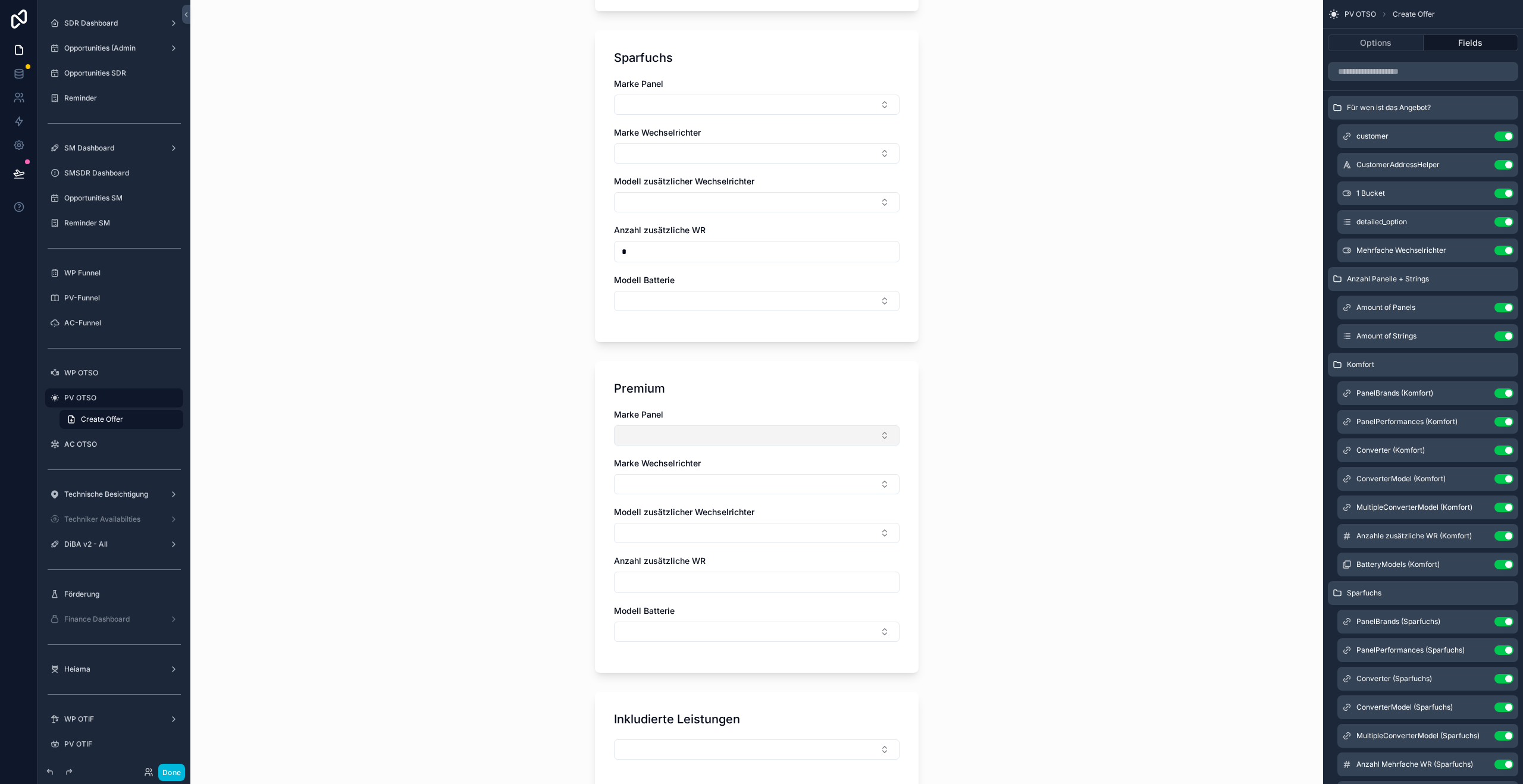
click at [668, 441] on button "Select Button" at bounding box center [756, 435] width 286 height 20
click at [716, 481] on span "Trina Solar" at bounding box center [700, 482] width 41 height 12
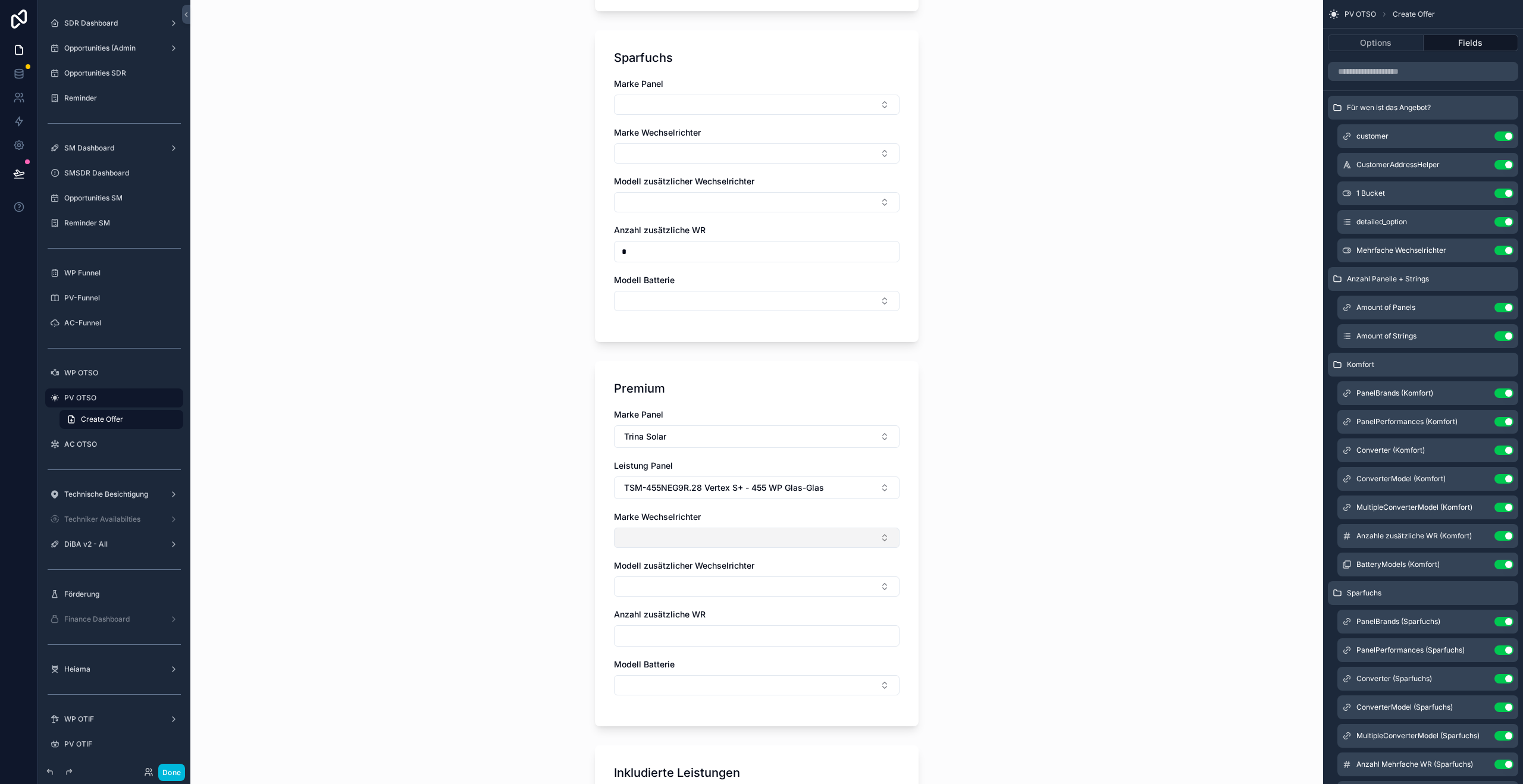
click at [685, 533] on button "Select Button" at bounding box center [756, 537] width 286 height 20
click at [716, 623] on div "Fronius" at bounding box center [757, 623] width 166 height 19
click at [664, 591] on button "Select Button" at bounding box center [756, 588] width 286 height 20
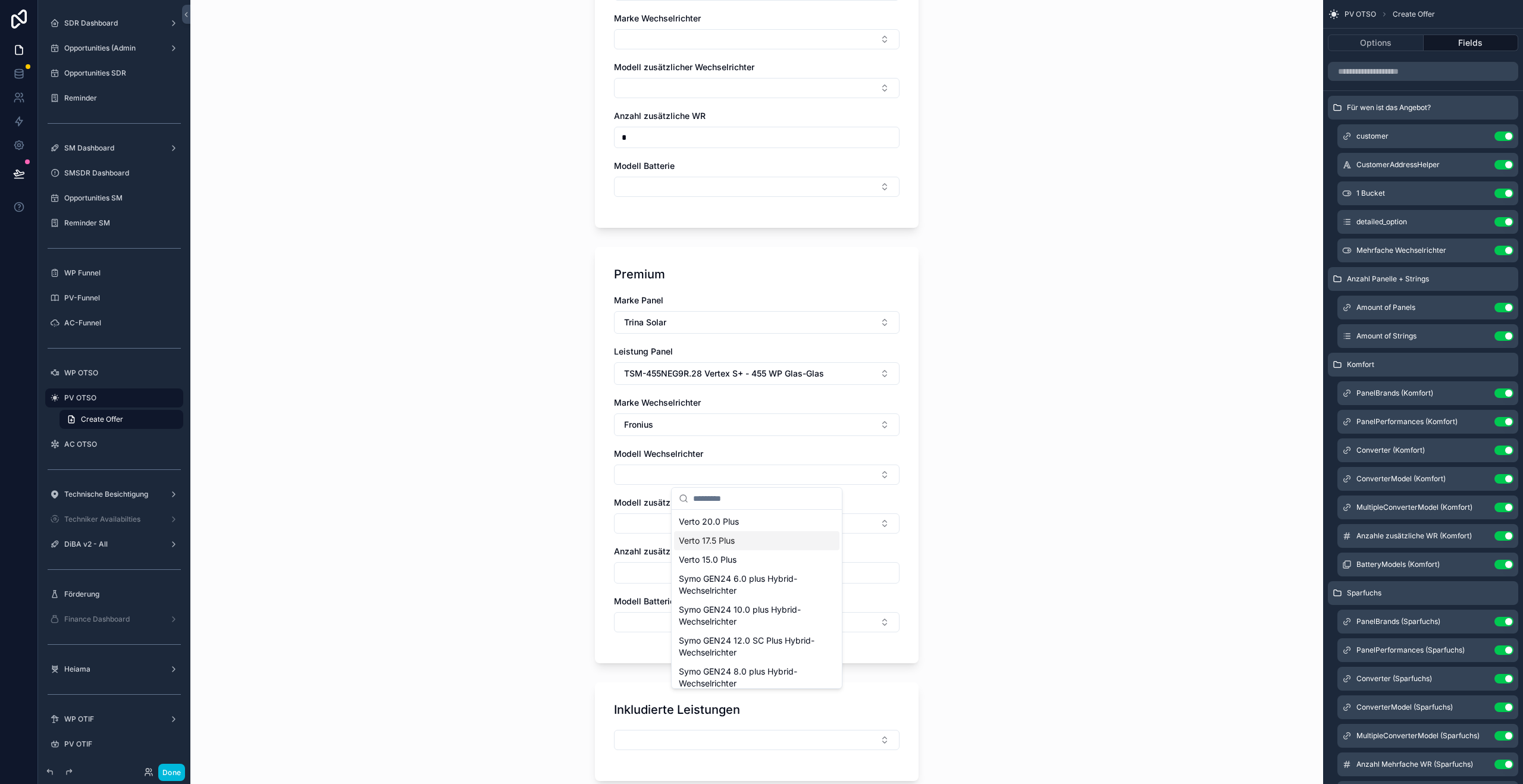
scroll to position [64, 0]
click at [732, 661] on span "Symo GEN24 8.0 plus Hybrid-Wechselrichter" at bounding box center [750, 670] width 142 height 24
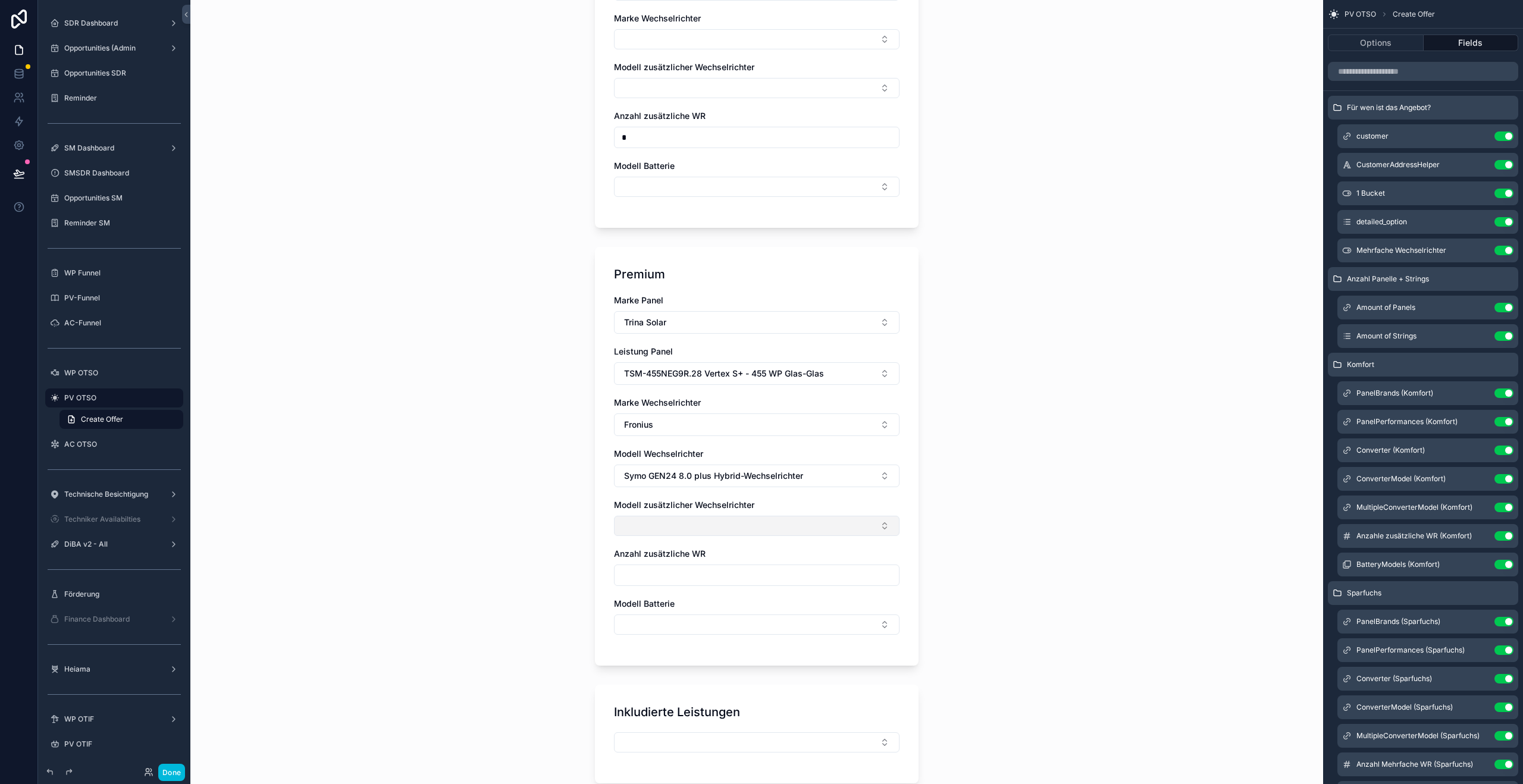
click at [675, 531] on button "Select Button" at bounding box center [756, 525] width 286 height 20
click at [756, 636] on span "Symo GEN24 6.0 plus Hybrid-Wechselrichter" at bounding box center [750, 629] width 142 height 24
click at [687, 575] on input "scrollable content" at bounding box center [756, 577] width 284 height 17
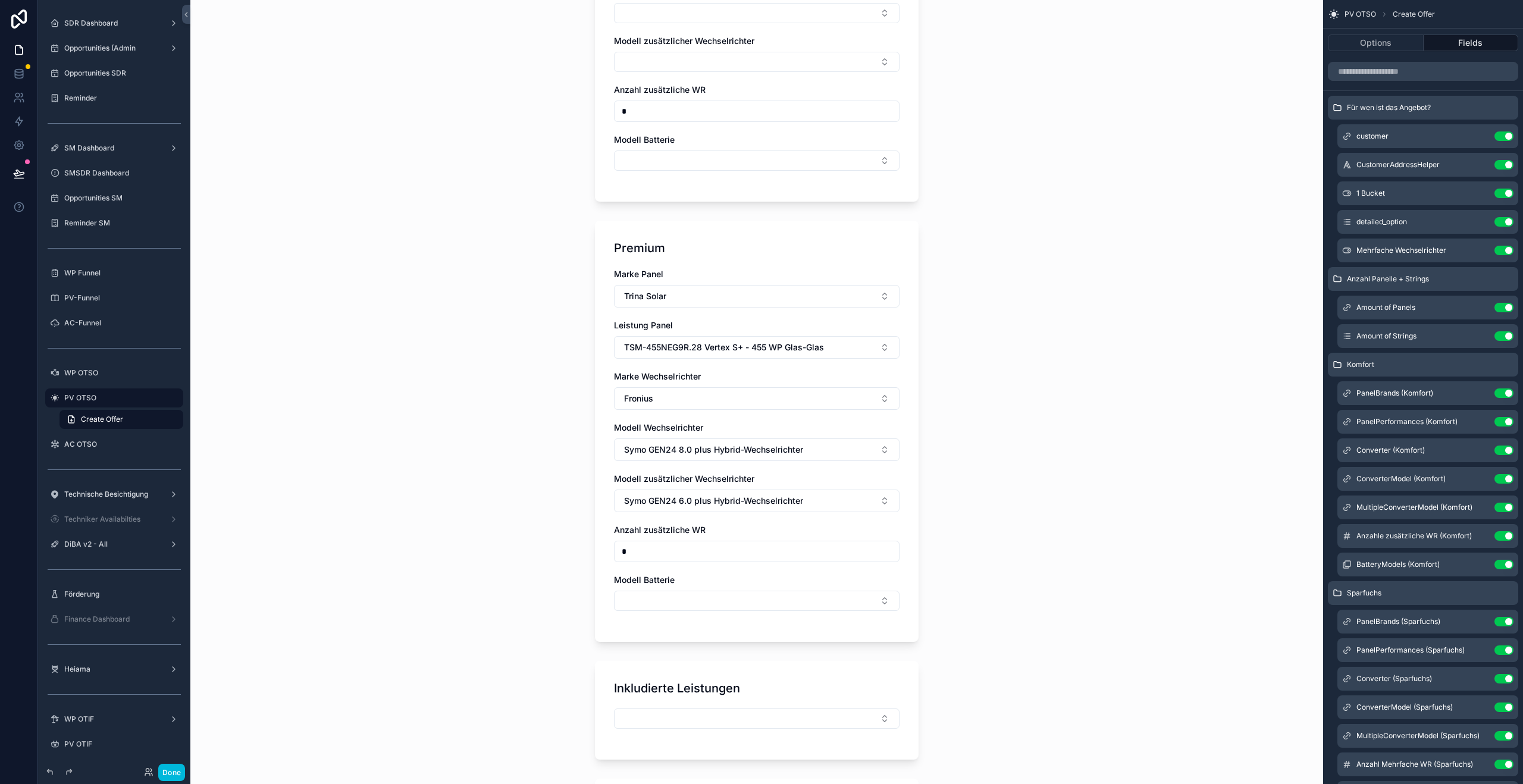
scroll to position [1147, 0]
type input "*"
click at [674, 599] on button "Select Button" at bounding box center [756, 599] width 286 height 20
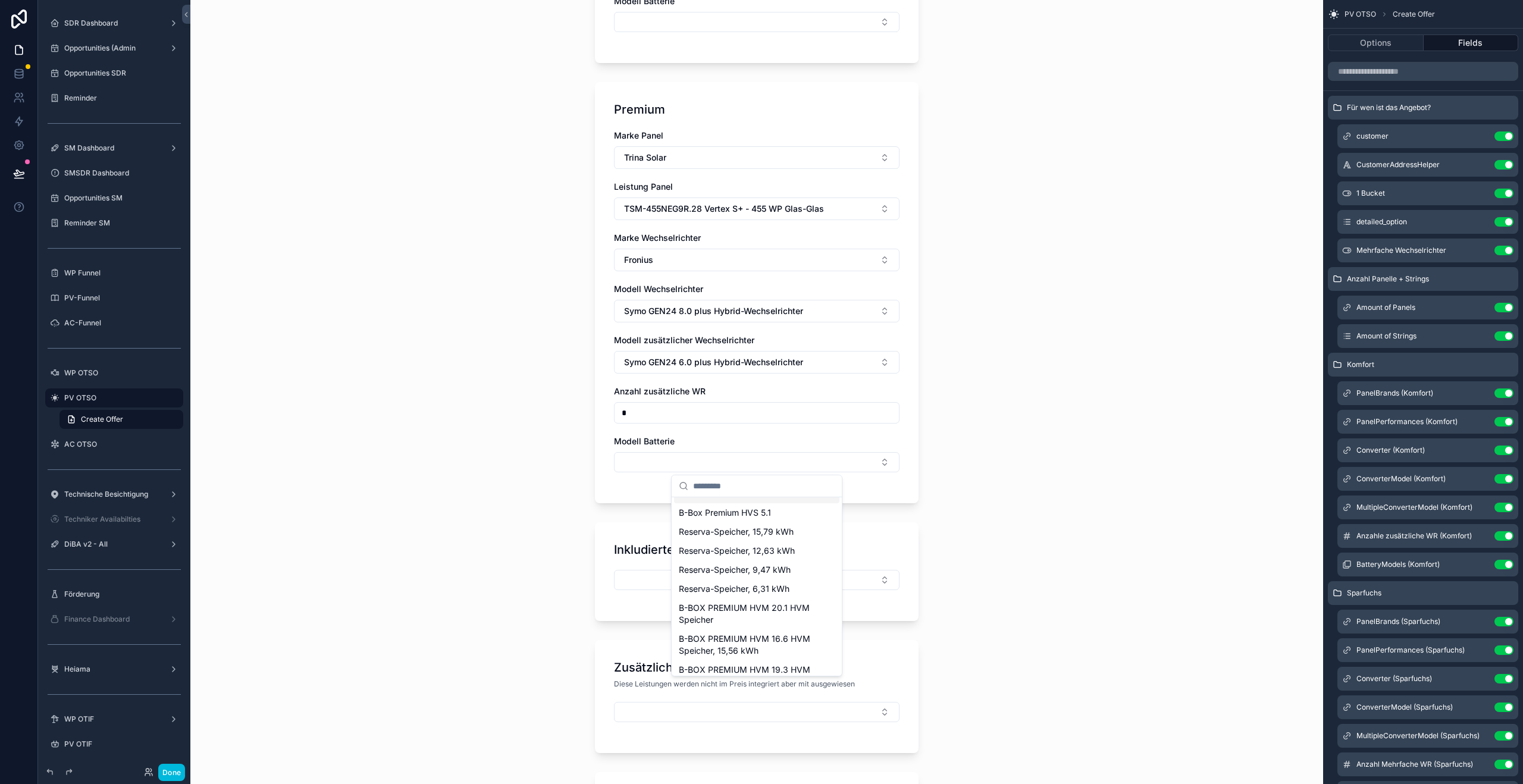
scroll to position [145, 0]
click at [741, 606] on span "B-BOX PREMIUM HVM 20.1 HVM Speicher" at bounding box center [750, 596] width 142 height 24
click at [529, 556] on div "**********" at bounding box center [756, 392] width 1133 height 784
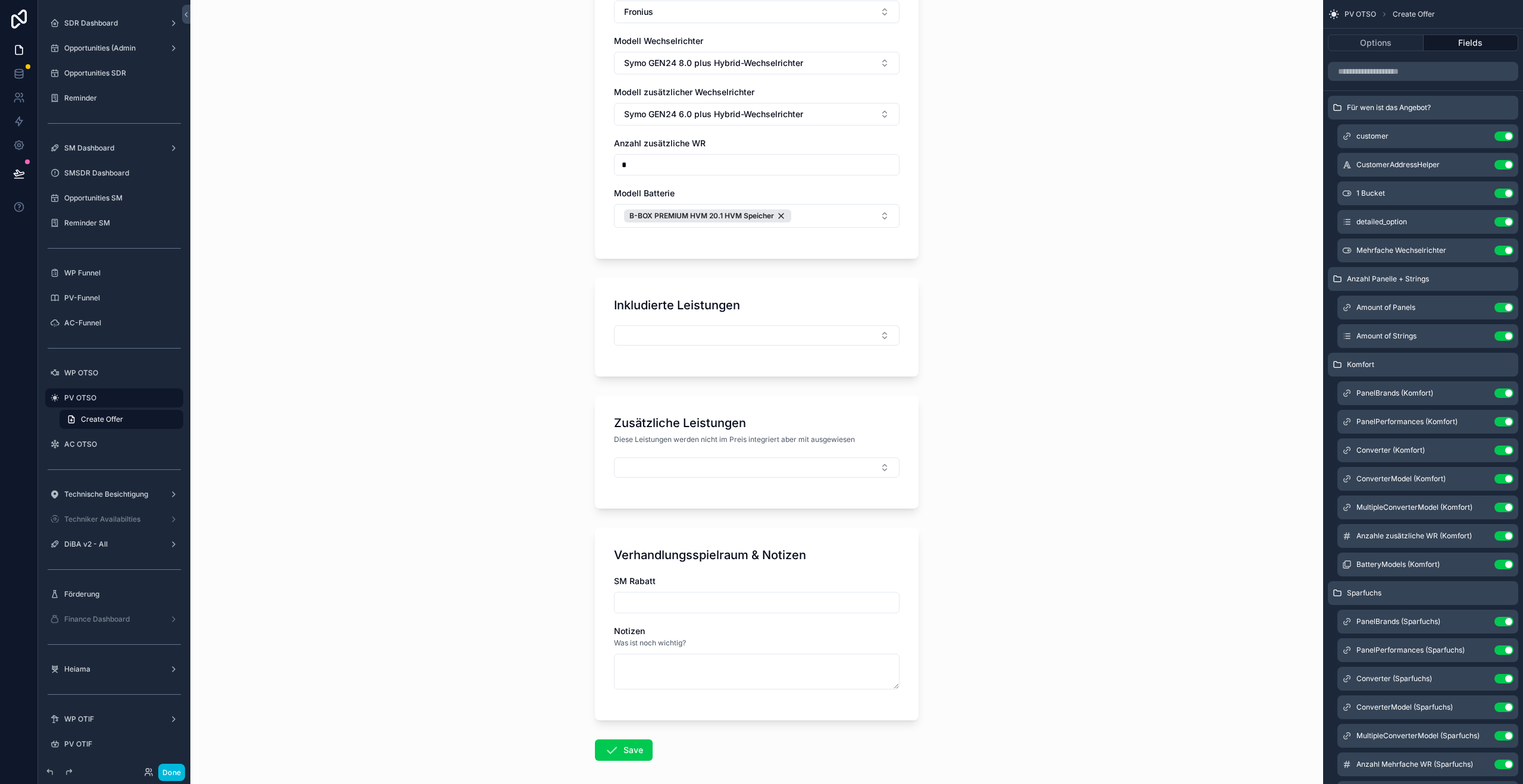
scroll to position [1548, 0]
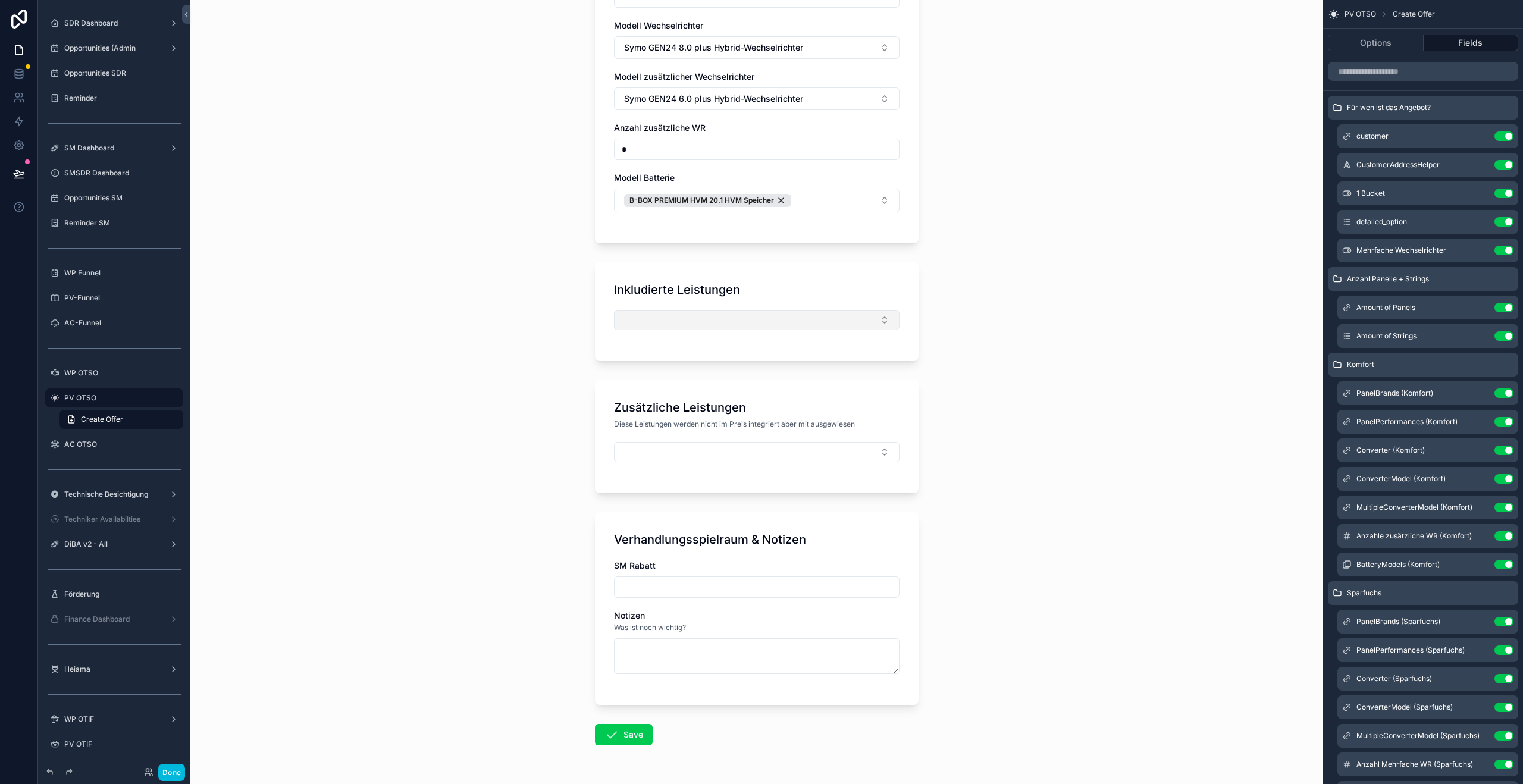
click at [673, 327] on button "Select Button" at bounding box center [756, 319] width 286 height 20
click at [685, 322] on button "Select Button" at bounding box center [756, 319] width 286 height 20
click at [674, 451] on button "Select Button" at bounding box center [756, 451] width 286 height 20
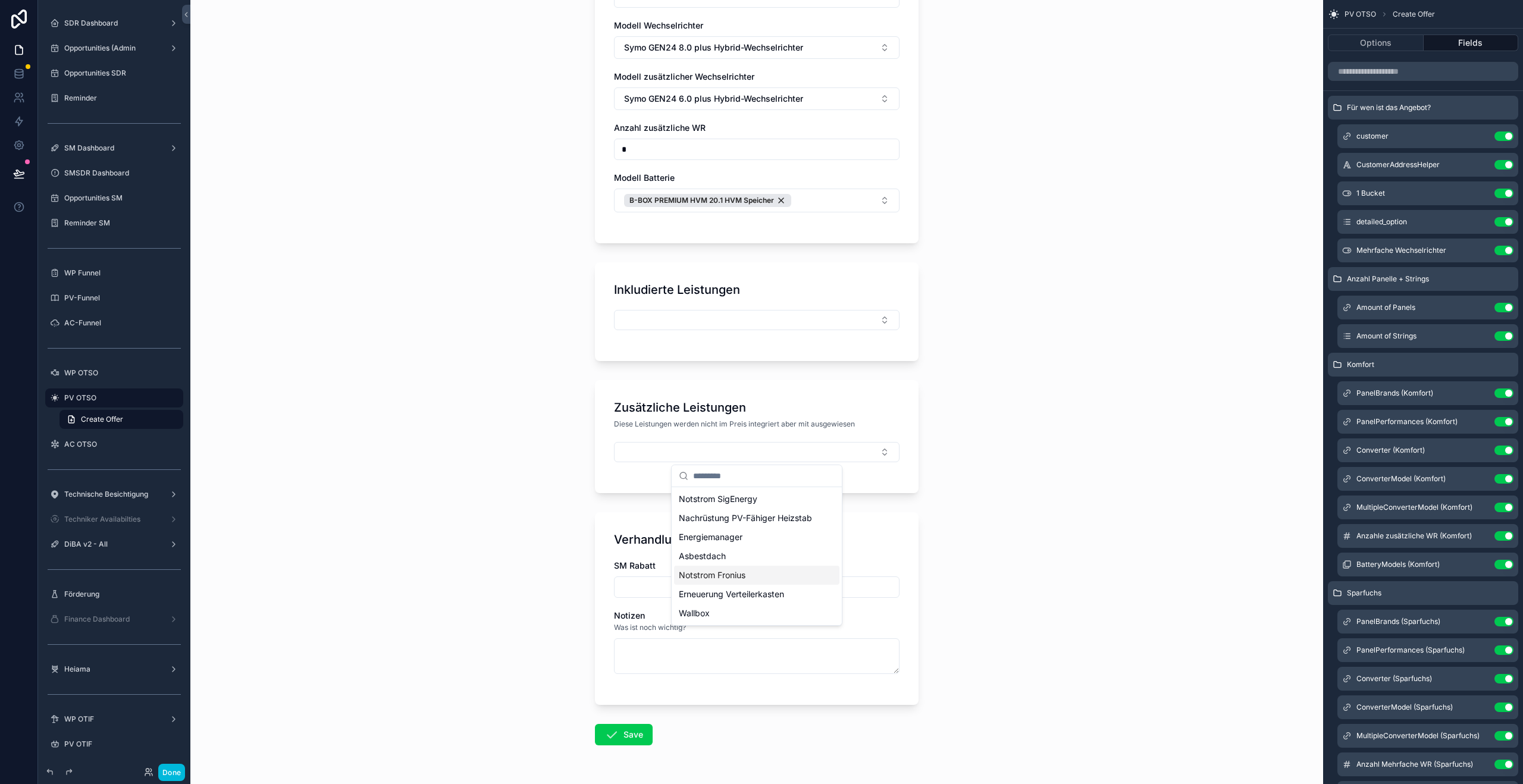
click at [710, 573] on span "Notstrom Fronius" at bounding box center [713, 575] width 67 height 12
click at [736, 544] on span "Nachrüstung PV-Fähiger Heizstab" at bounding box center [745, 540] width 133 height 12
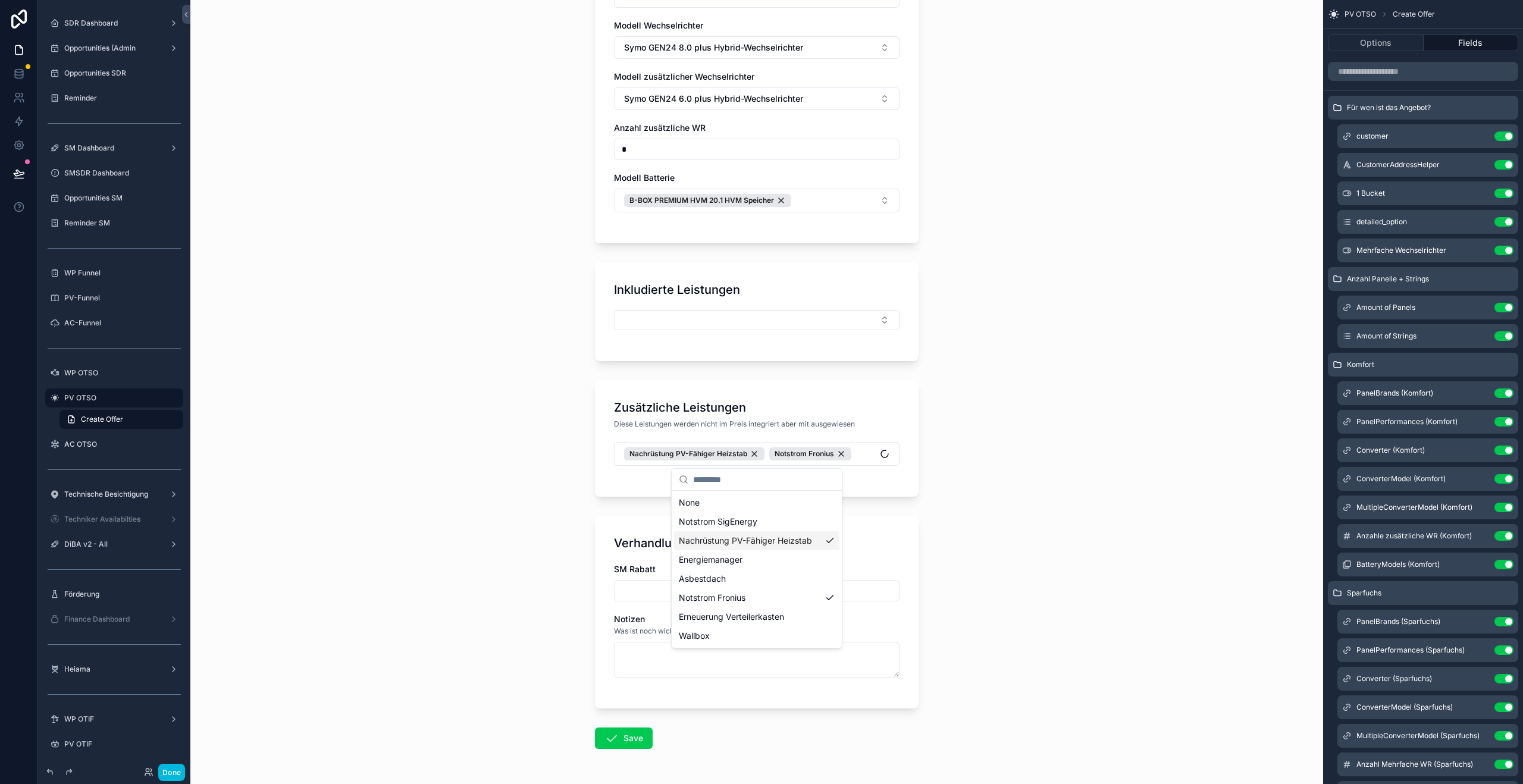
click at [619, 529] on div "Verhandlungsspielraum & Notizen SM Rabatt Notizen Was ist noch wichtig?" at bounding box center [756, 612] width 324 height 193
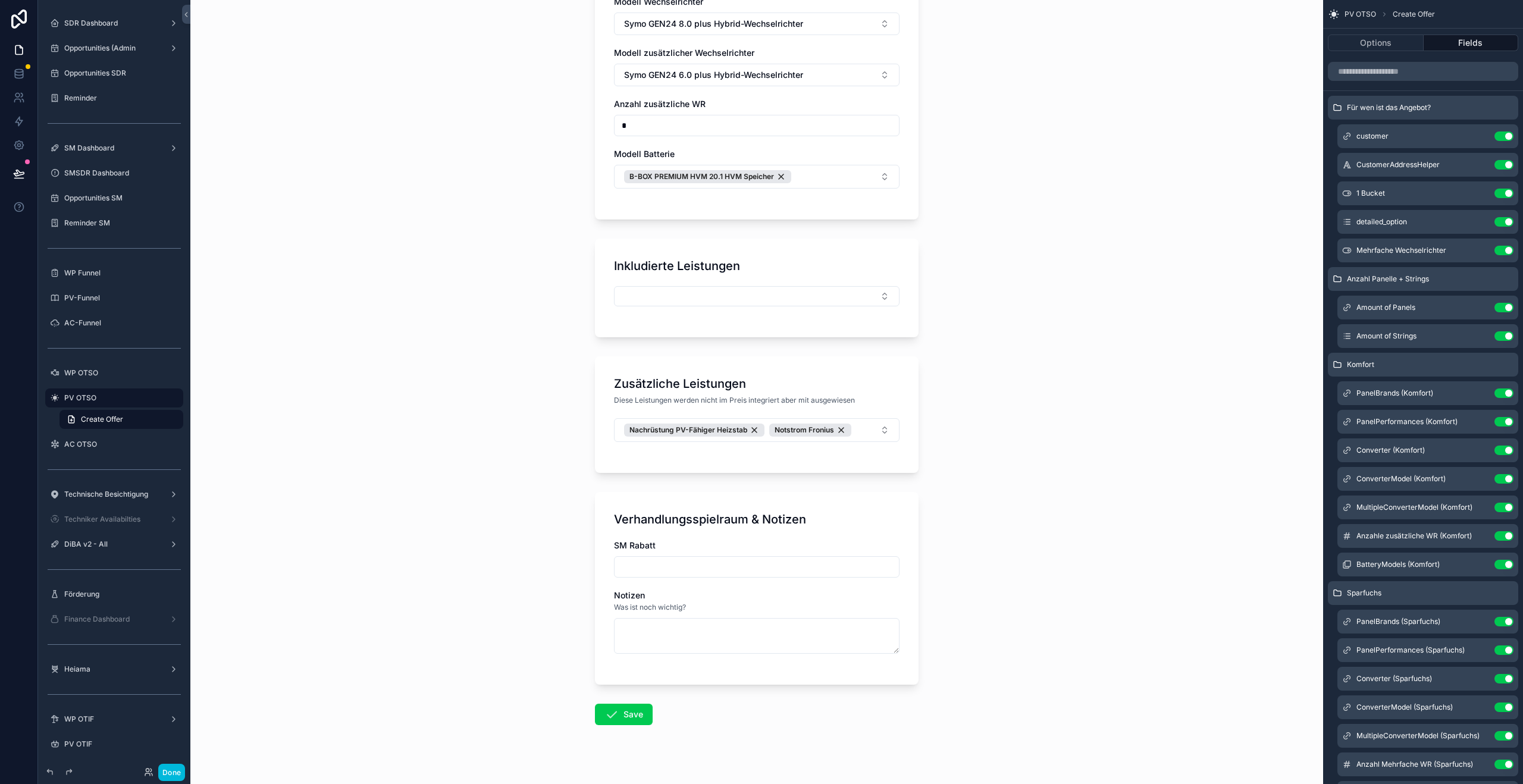
scroll to position [1589, 0]
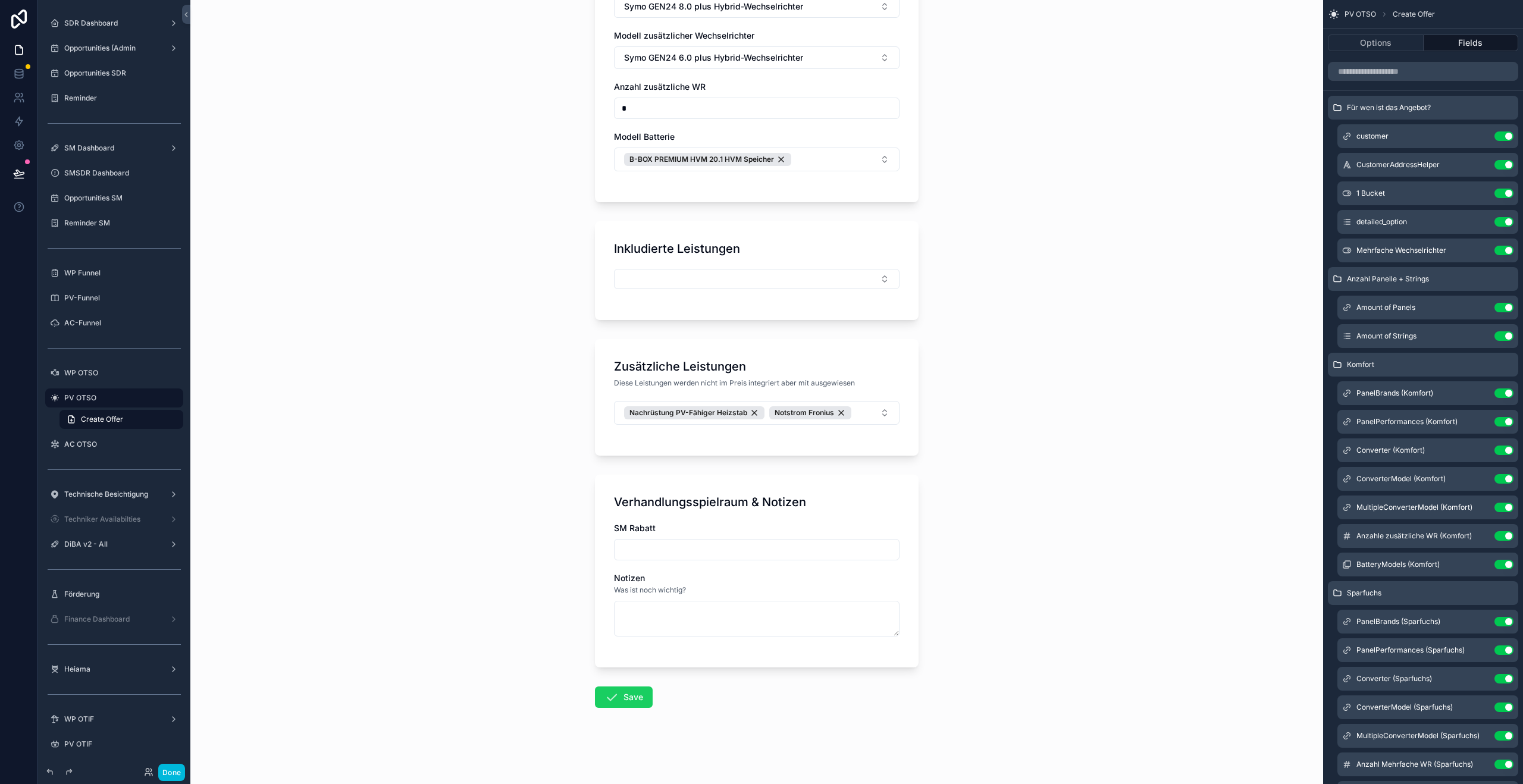
click at [619, 698] on icon "scrollable content" at bounding box center [611, 697] width 14 height 14
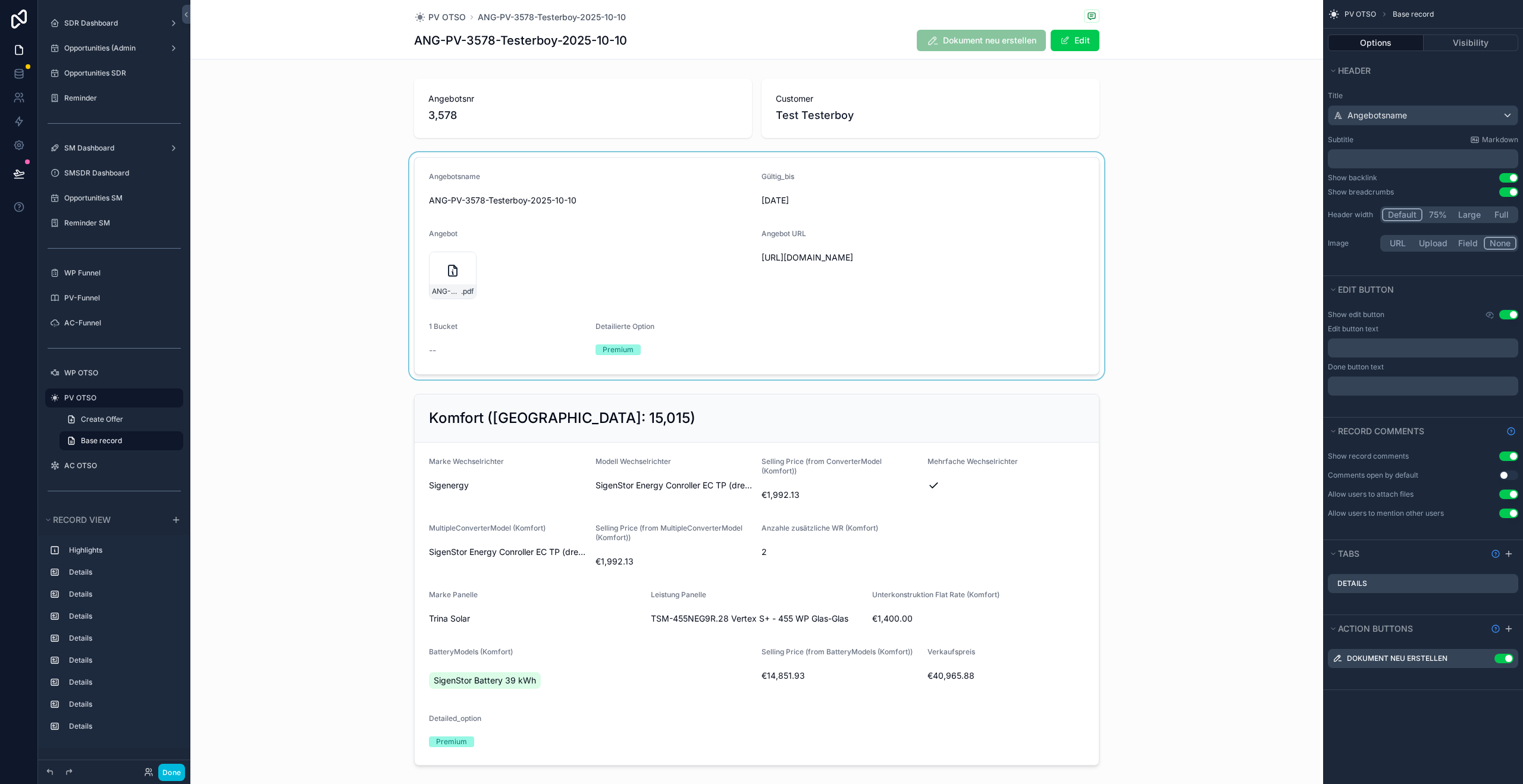
click at [437, 270] on div "scrollable content" at bounding box center [756, 265] width 1133 height 227
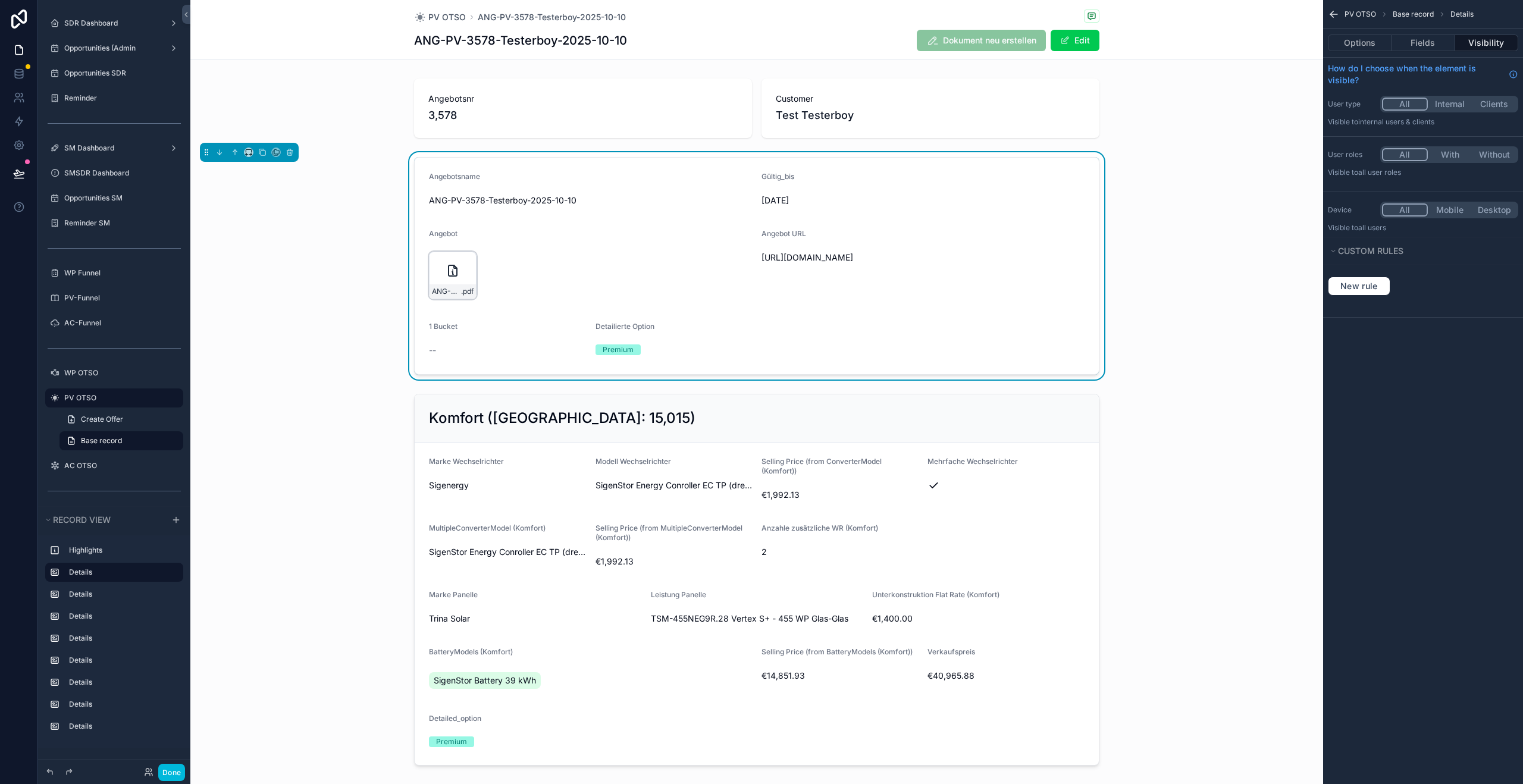
click at [441, 270] on div "ANG-PV-3578-Testerboy-2025-10-10 .pdf" at bounding box center [453, 275] width 48 height 48
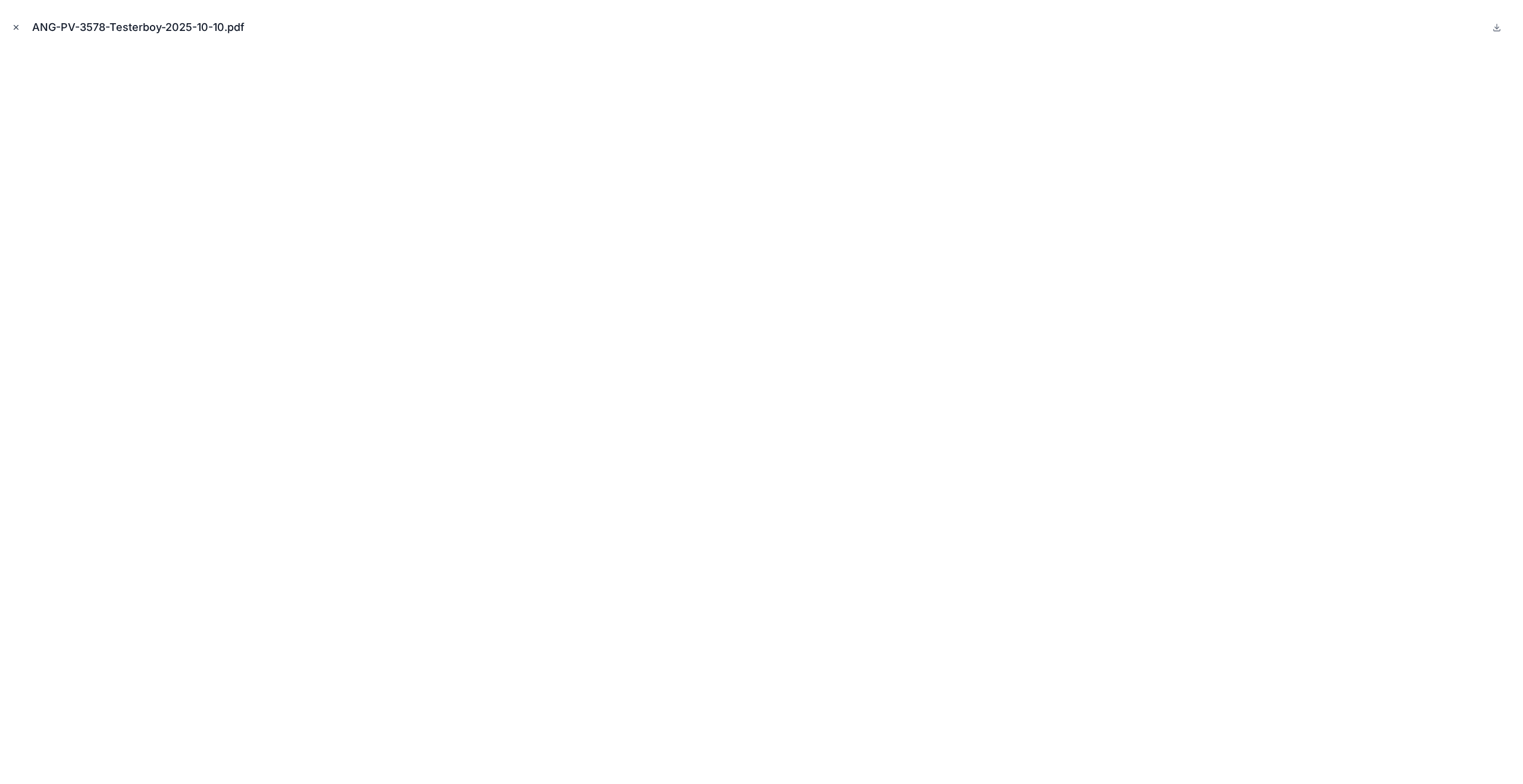
click at [10, 25] on button "Close modal" at bounding box center [16, 27] width 13 height 13
